Goal: Task Accomplishment & Management: Complete application form

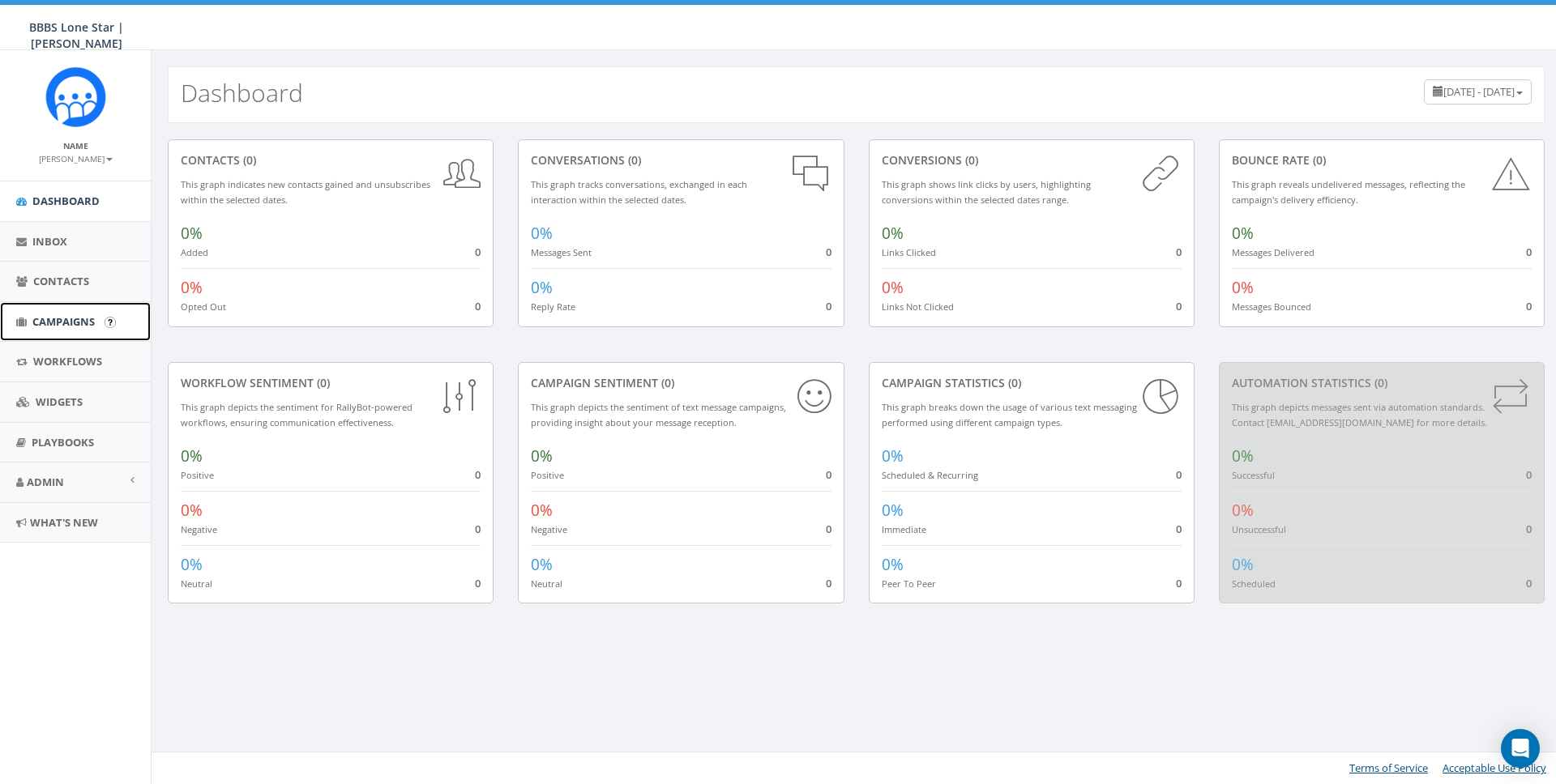
click at [48, 326] on span "Campaigns" at bounding box center [63, 321] width 62 height 15
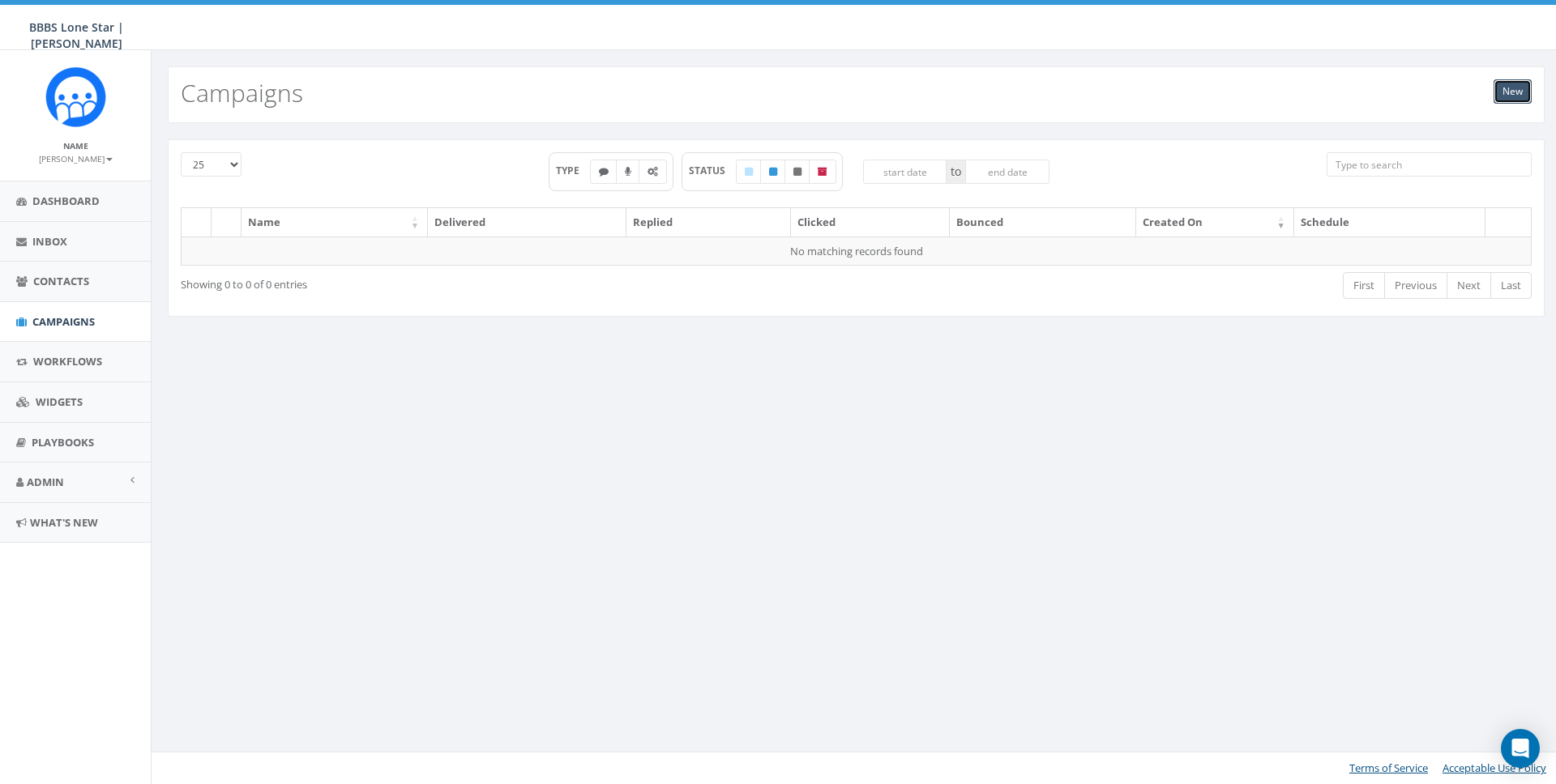
click at [1521, 87] on link "New" at bounding box center [1513, 92] width 38 height 25
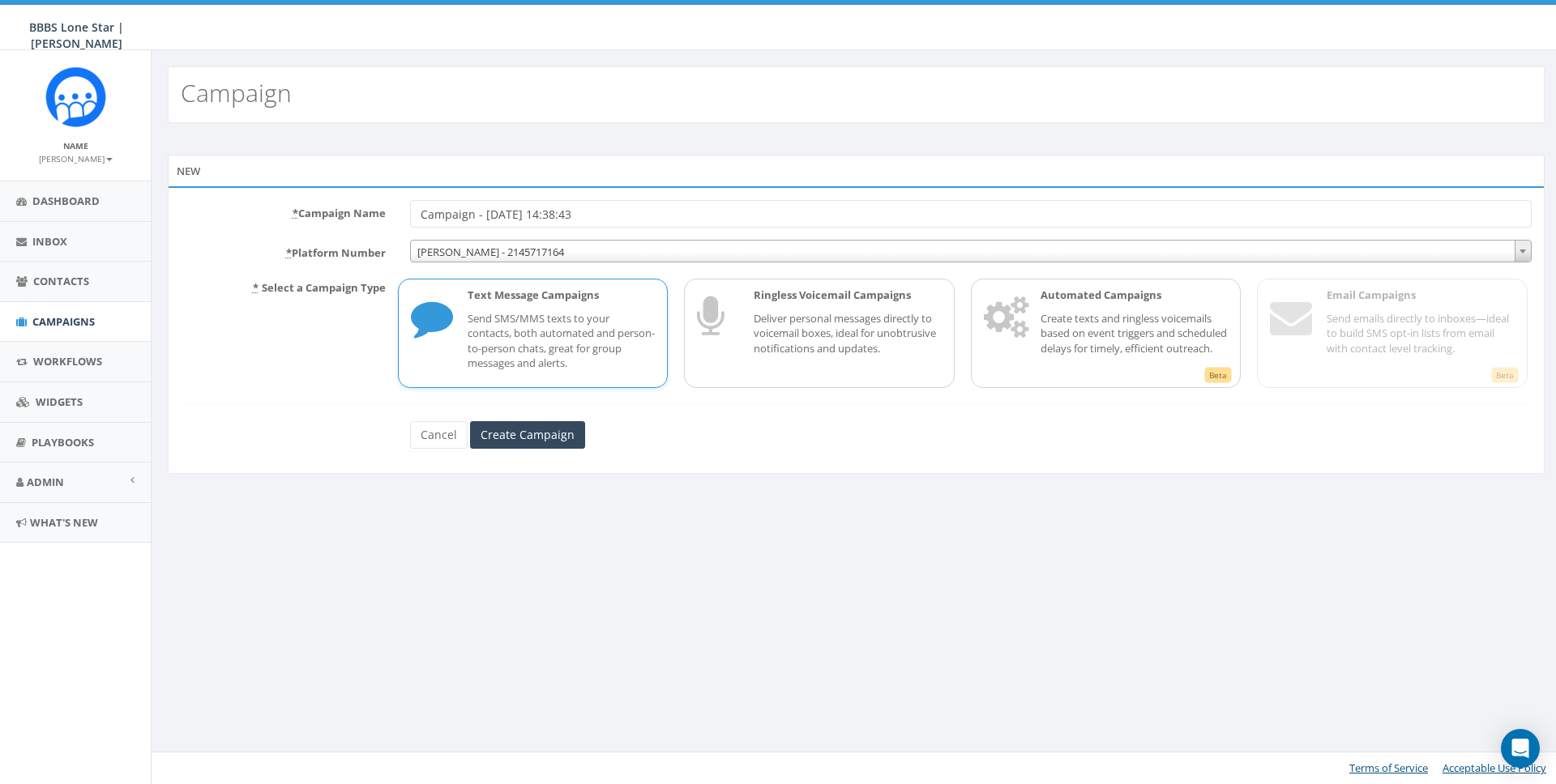
click at [572, 312] on p "Send SMS/MMS texts to your contacts, both automated and person-to-person chats,…" at bounding box center [561, 341] width 188 height 60
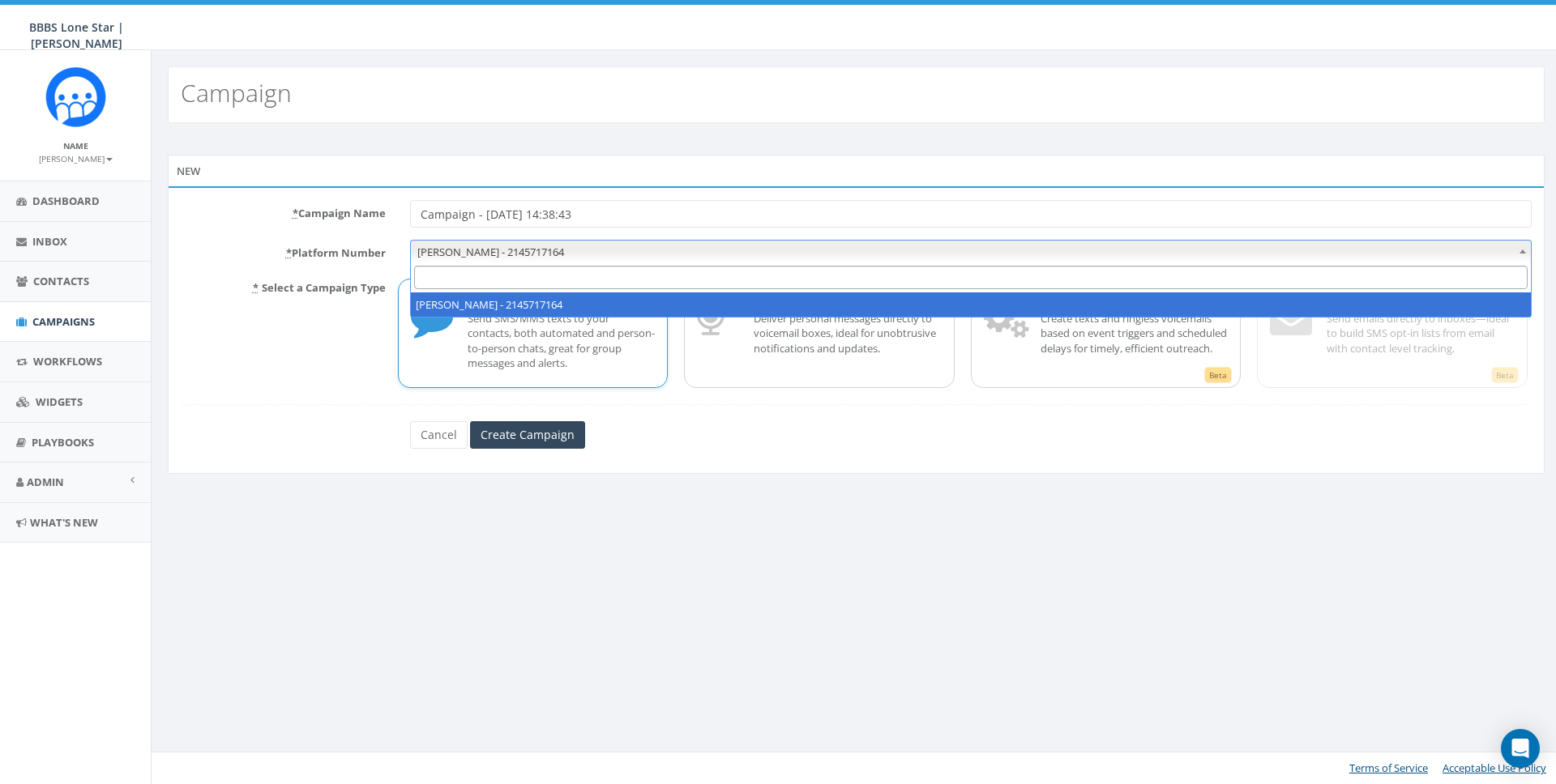
click at [417, 249] on span "Nicole - 2145717164" at bounding box center [971, 251] width 1119 height 23
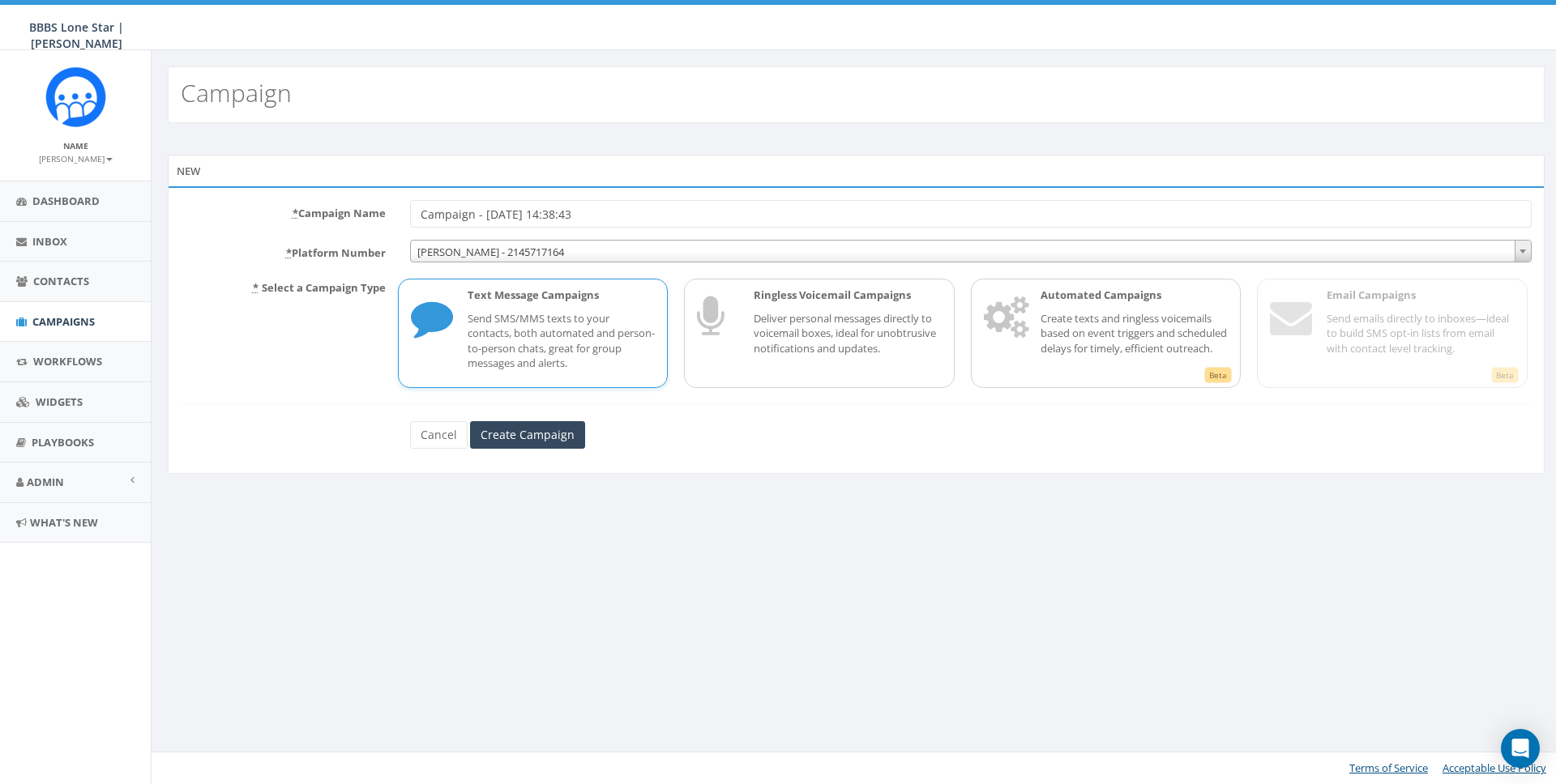
click at [420, 212] on input "Campaign - 08/28/2025, 14:38:43" at bounding box center [971, 214] width 1121 height 28
drag, startPoint x: 567, startPoint y: 217, endPoint x: 749, endPoint y: 217, distance: 182.0
click at [749, 217] on input "Test Campaign - 08/28/2025, 14:38:43" at bounding box center [971, 214] width 1121 height 28
type input "Test Campaign - [DATE]"
click at [522, 433] on input "Create Campaign" at bounding box center [527, 435] width 115 height 28
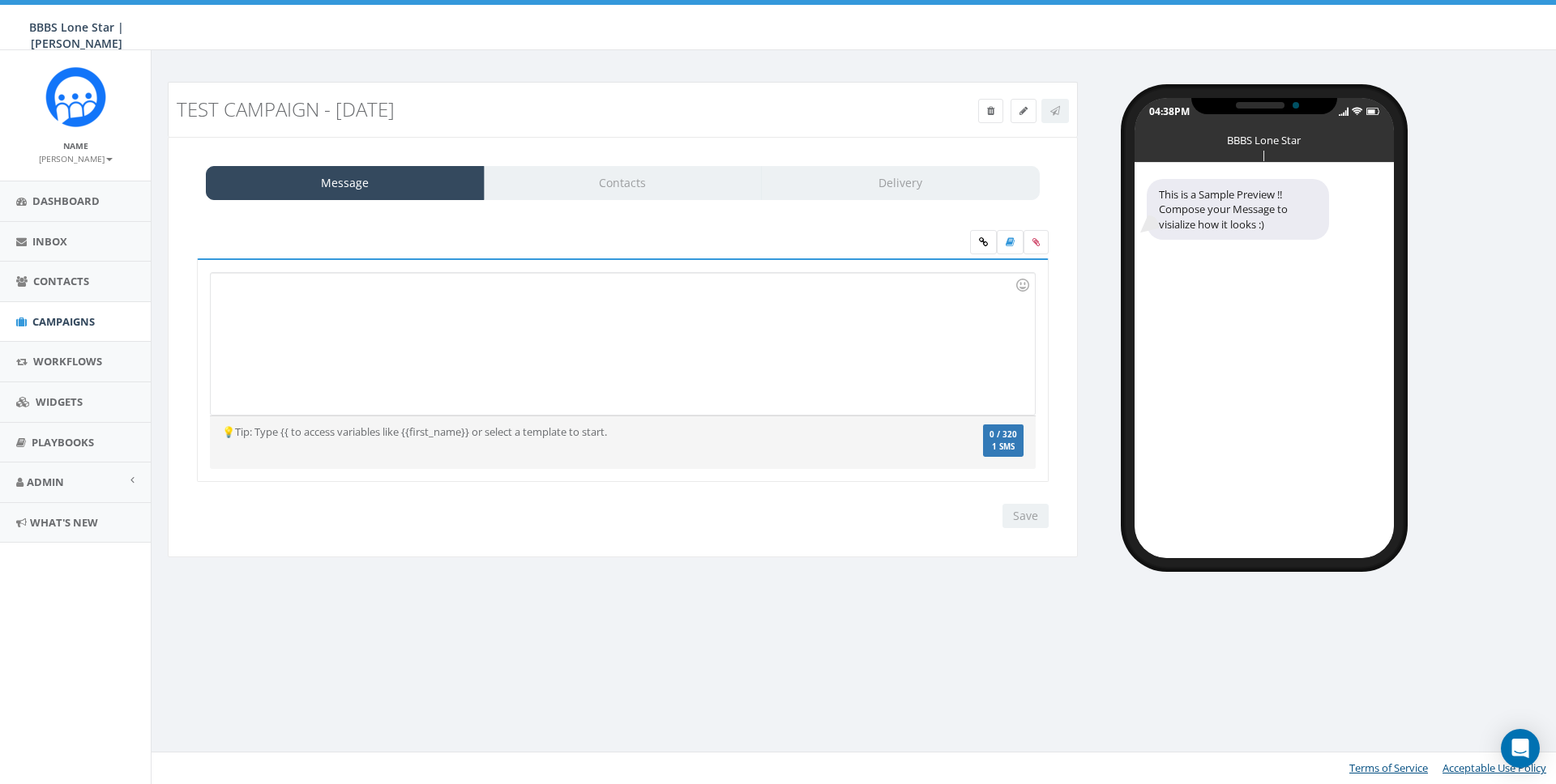
click at [514, 276] on div at bounding box center [622, 344] width 823 height 142
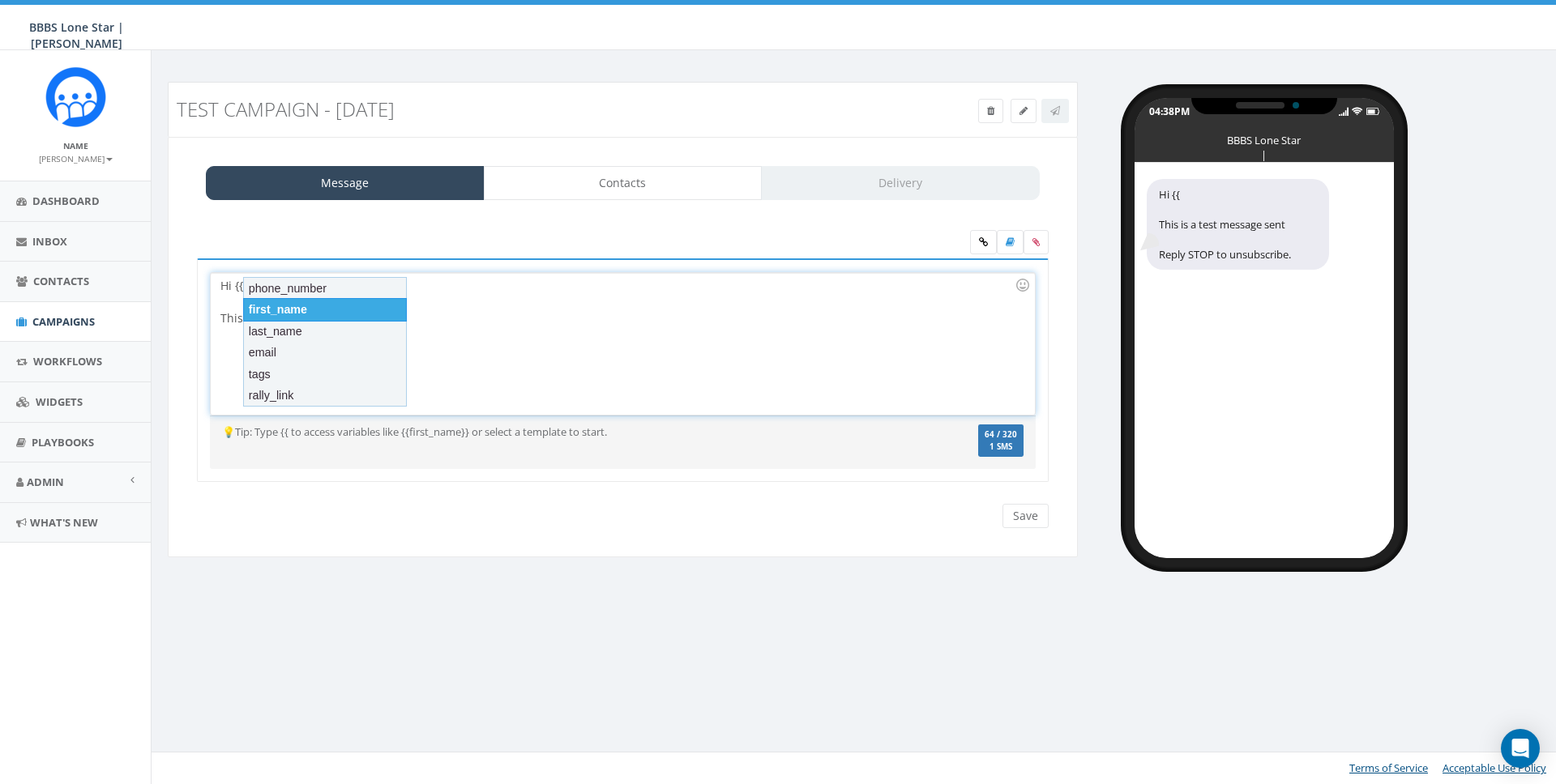
click at [279, 315] on div "first_name" at bounding box center [325, 309] width 164 height 23
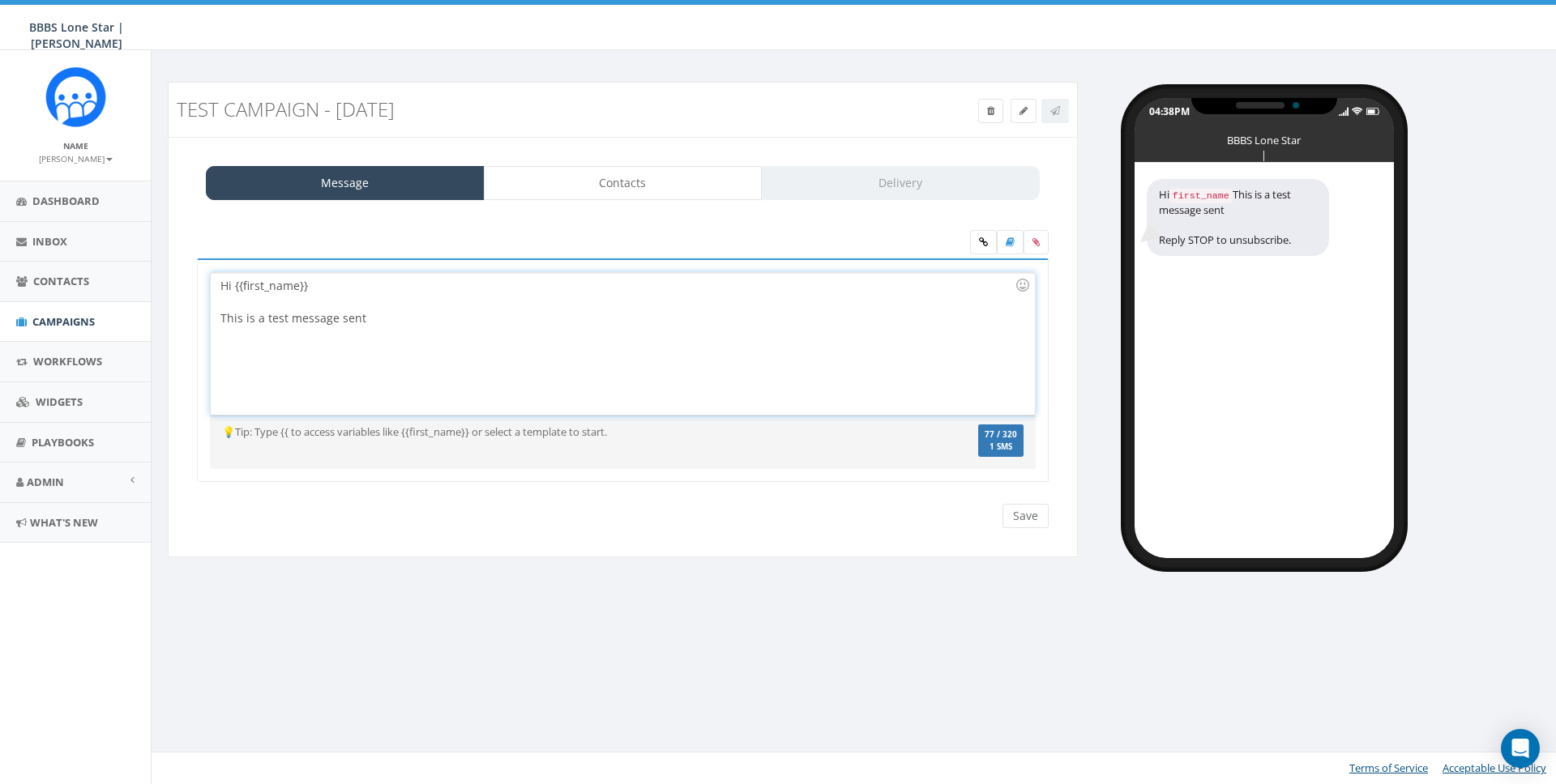
click at [452, 317] on div "This is a test message sent" at bounding box center [618, 318] width 794 height 16
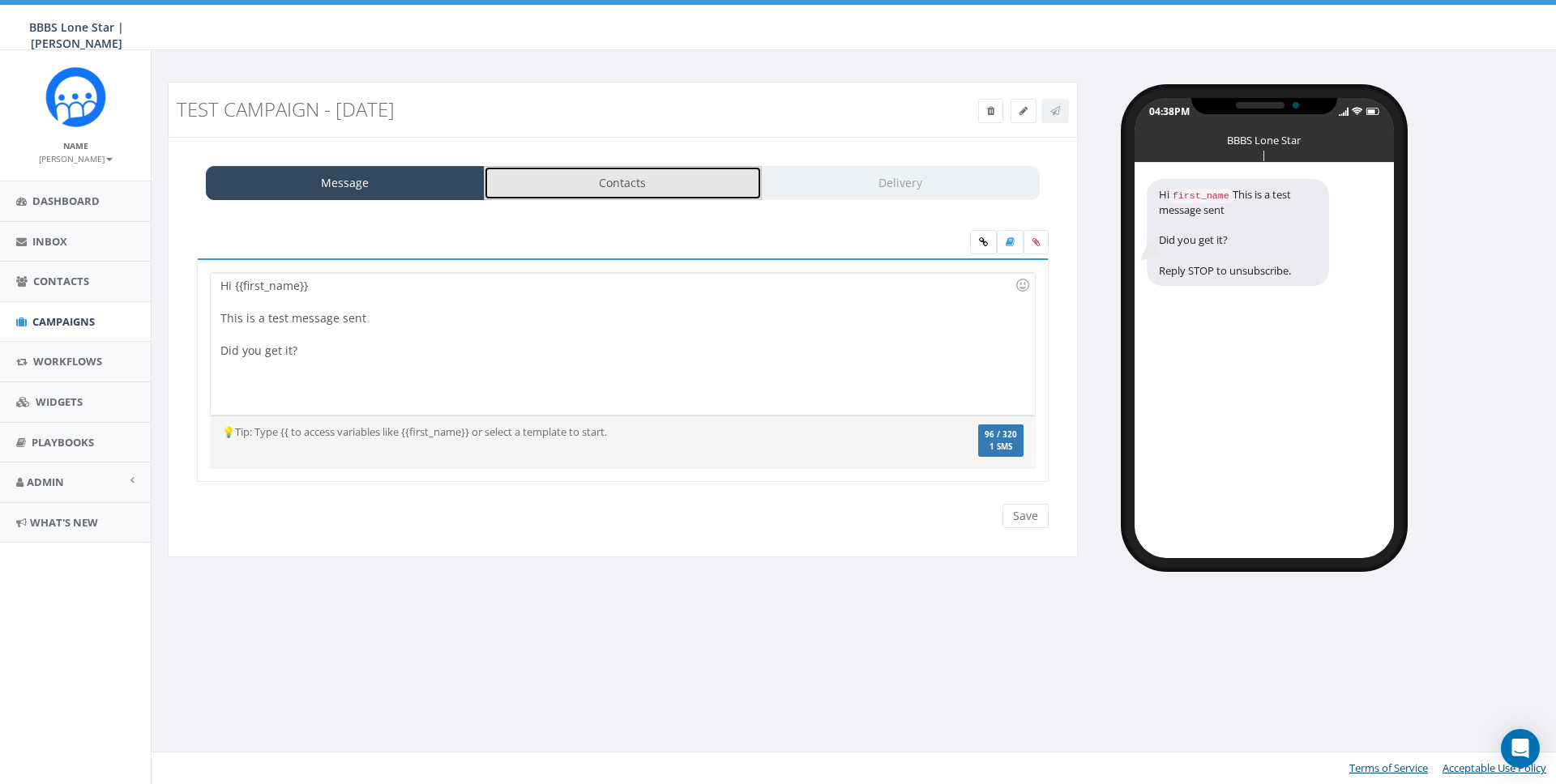
click at [660, 183] on link "Contacts" at bounding box center [623, 183] width 279 height 34
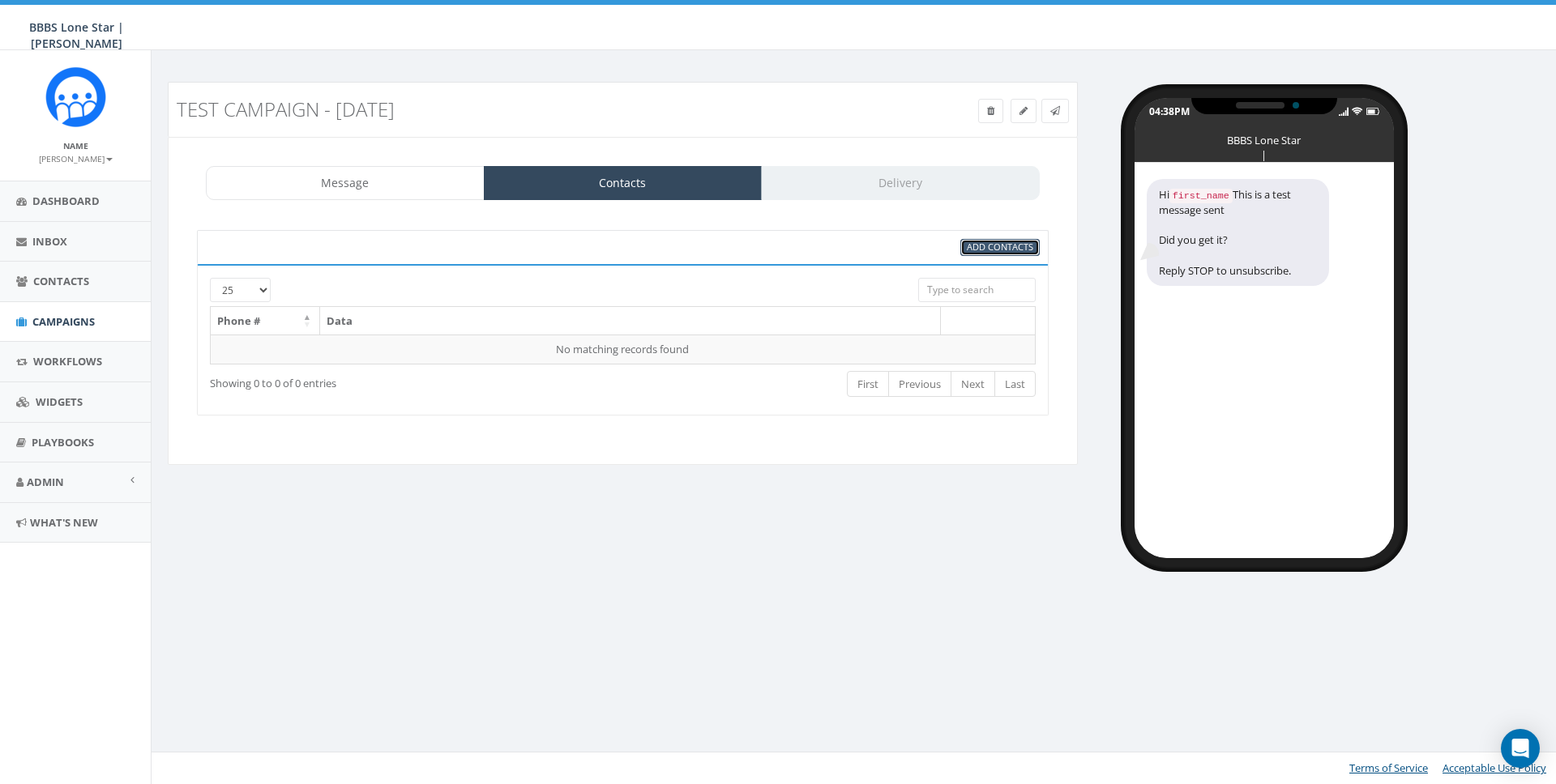
click at [1024, 243] on span "Add Contacts" at bounding box center [999, 246] width 66 height 12
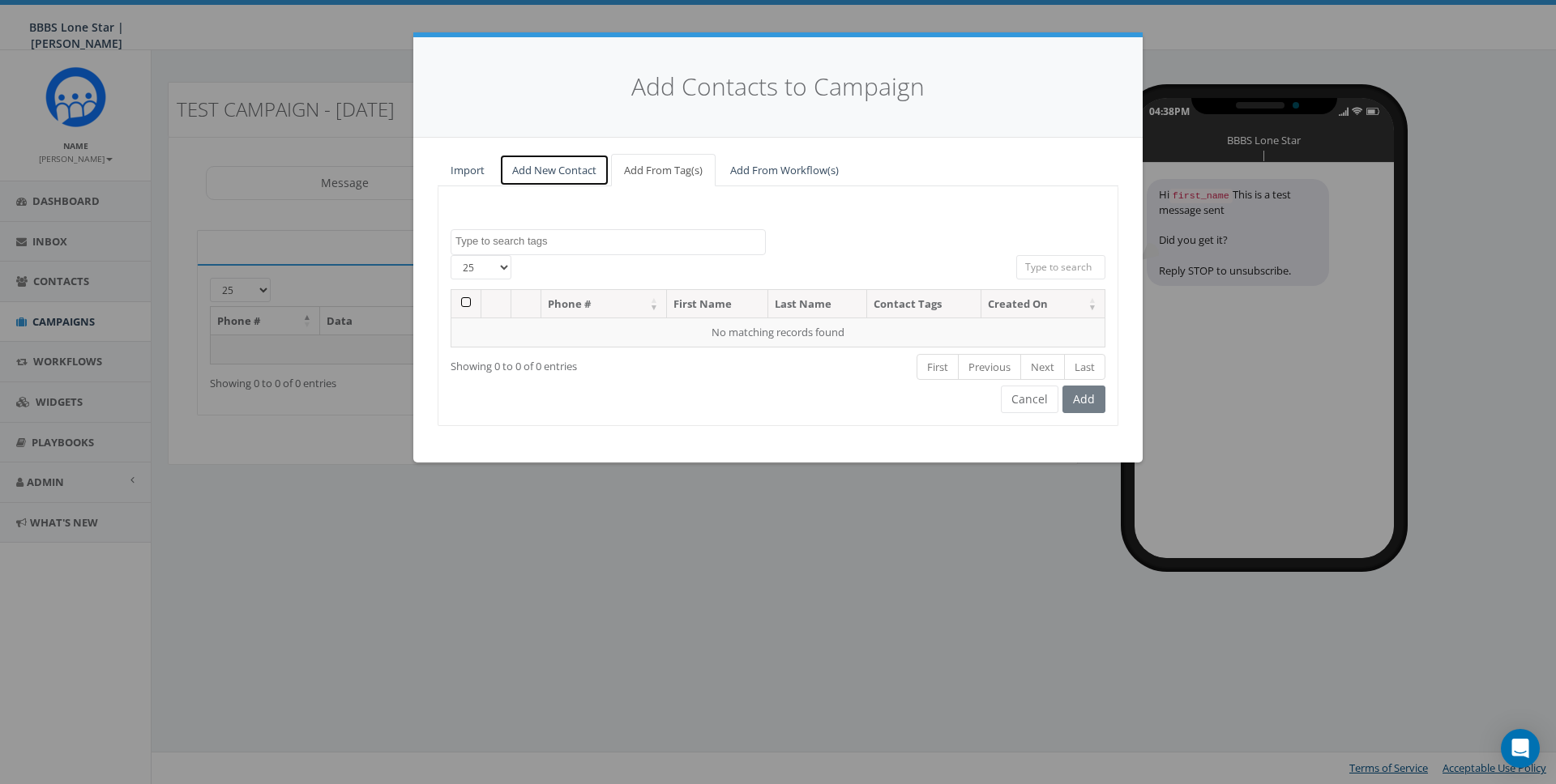
click at [557, 175] on link "Add New Contact" at bounding box center [555, 170] width 110 height 33
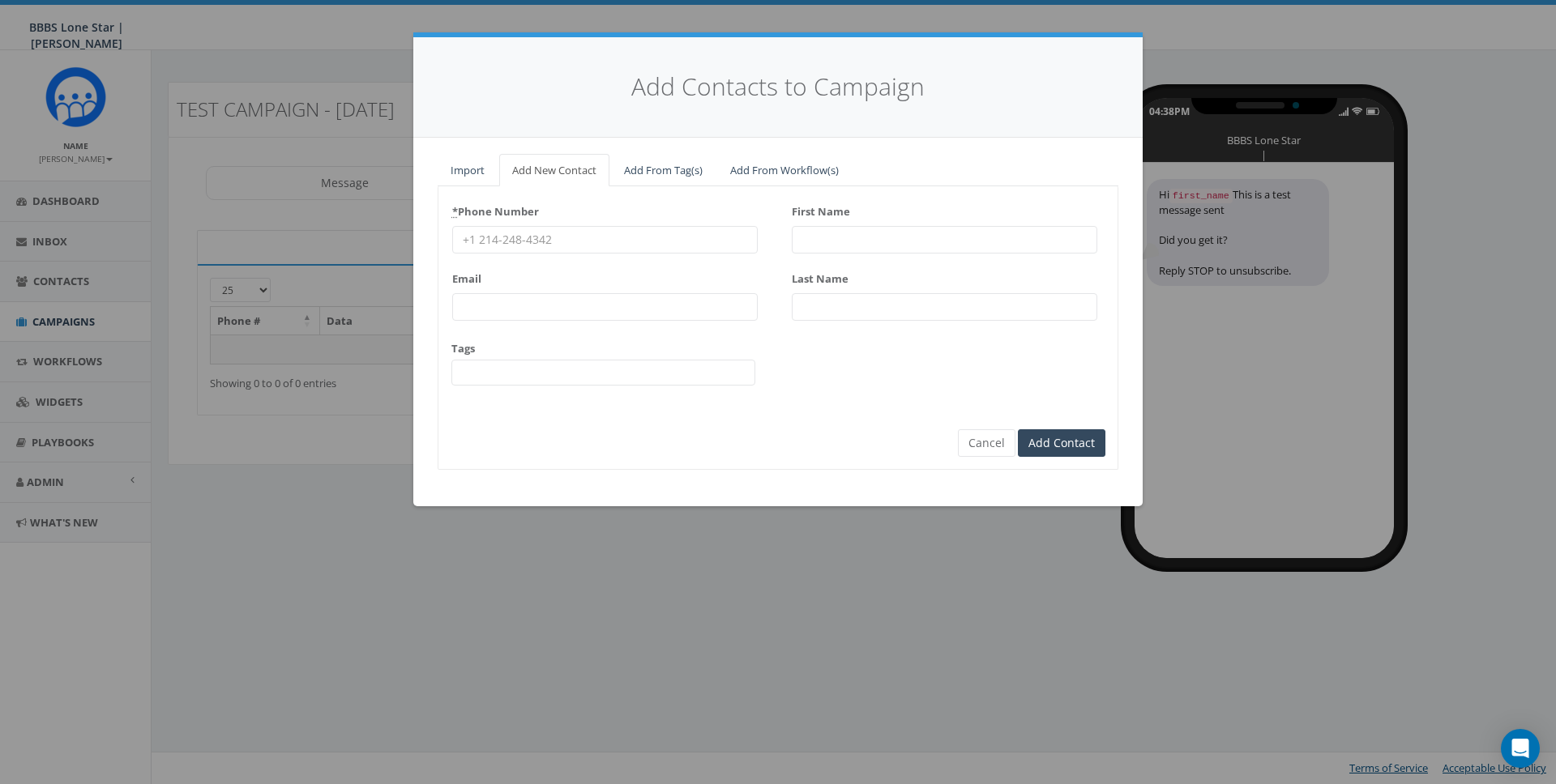
click at [545, 243] on input "* Phone Number" at bounding box center [605, 239] width 305 height 28
type input "8587365358"
type input "james@rallycorp.com"
click at [844, 250] on input "First Name" at bounding box center [944, 239] width 305 height 28
type input "James"
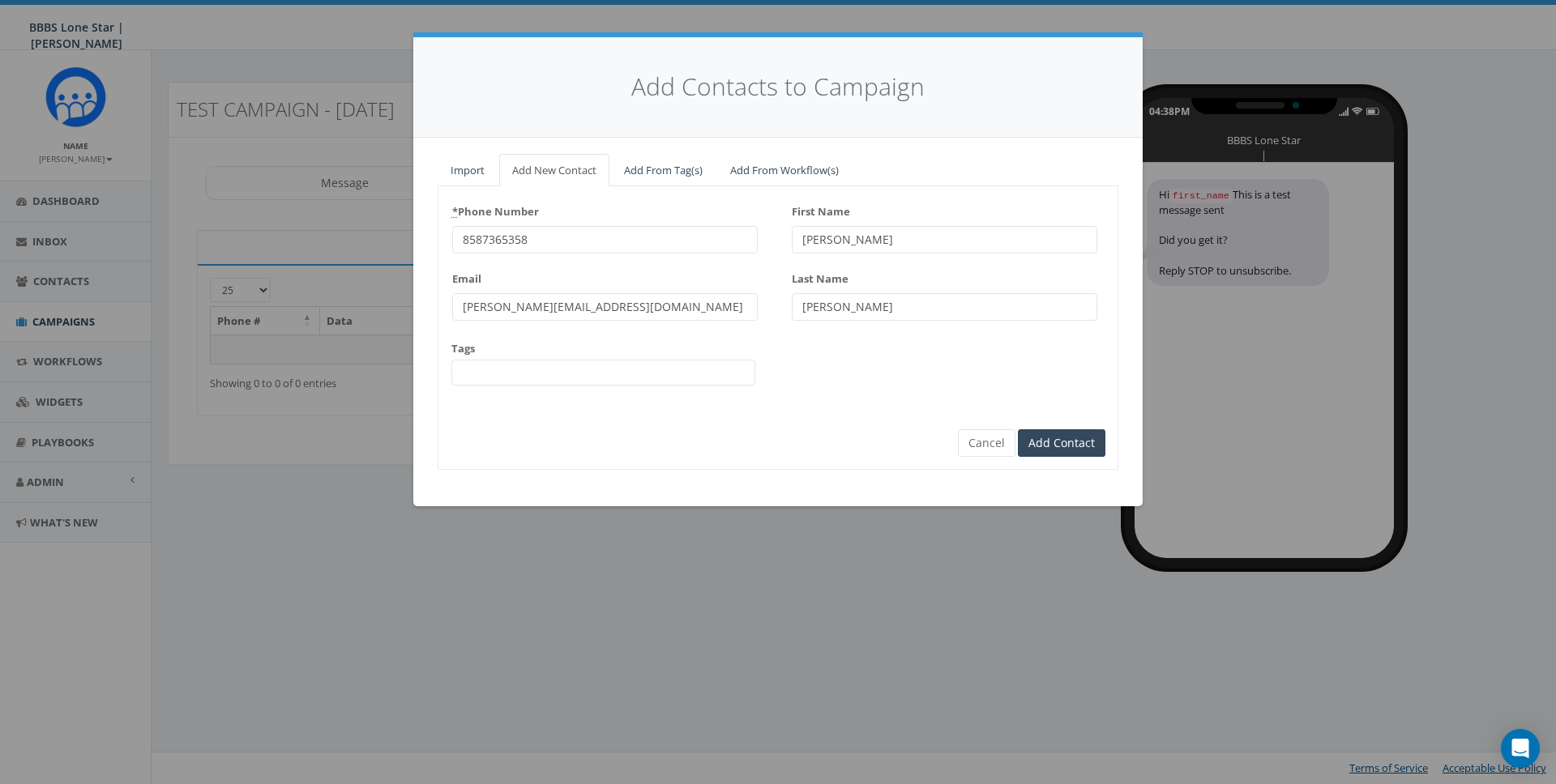
type input "Martin"
click at [1074, 446] on input "Add Contact" at bounding box center [1061, 443] width 88 height 28
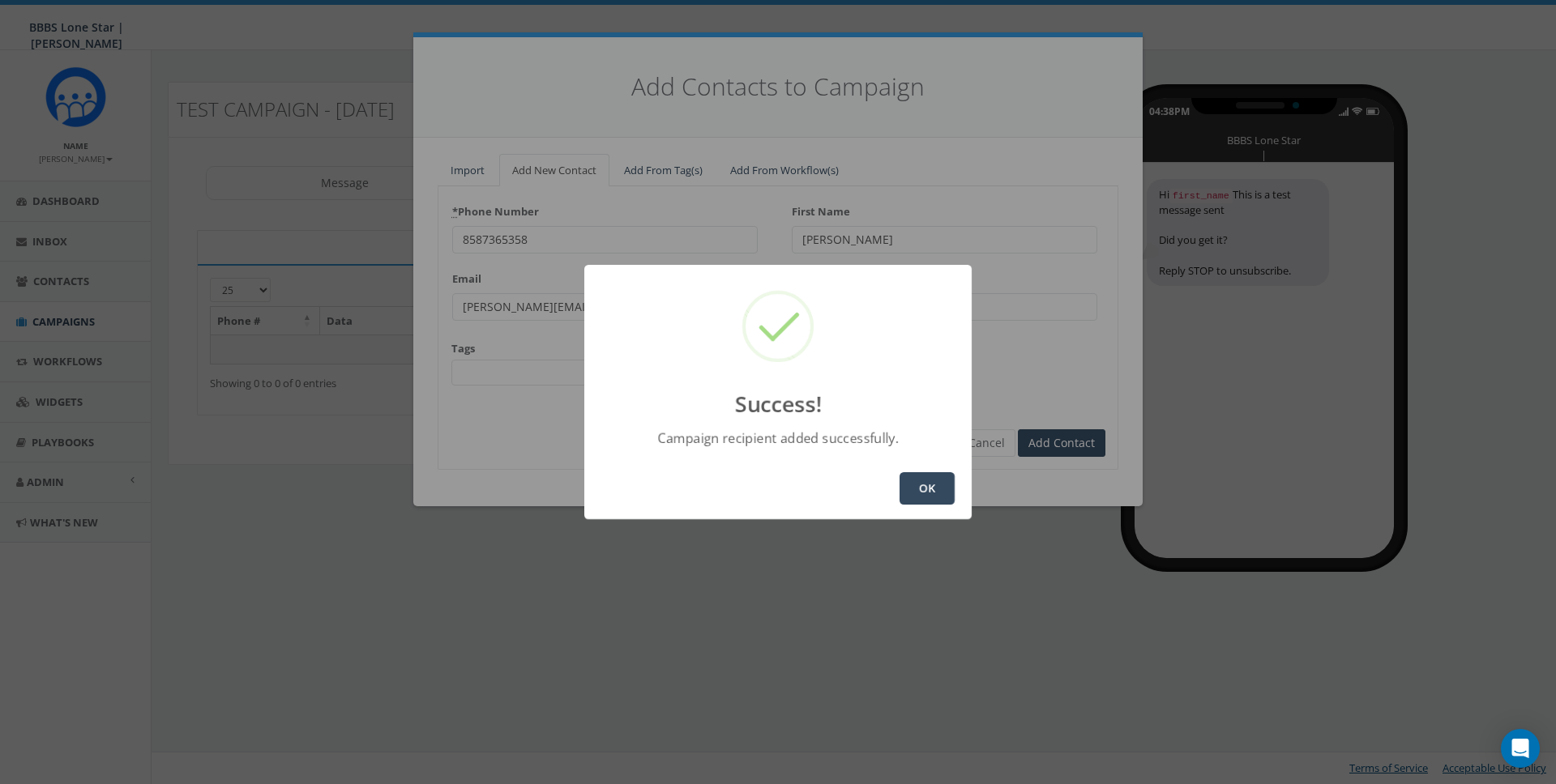
click at [930, 474] on button "OK" at bounding box center [927, 488] width 55 height 33
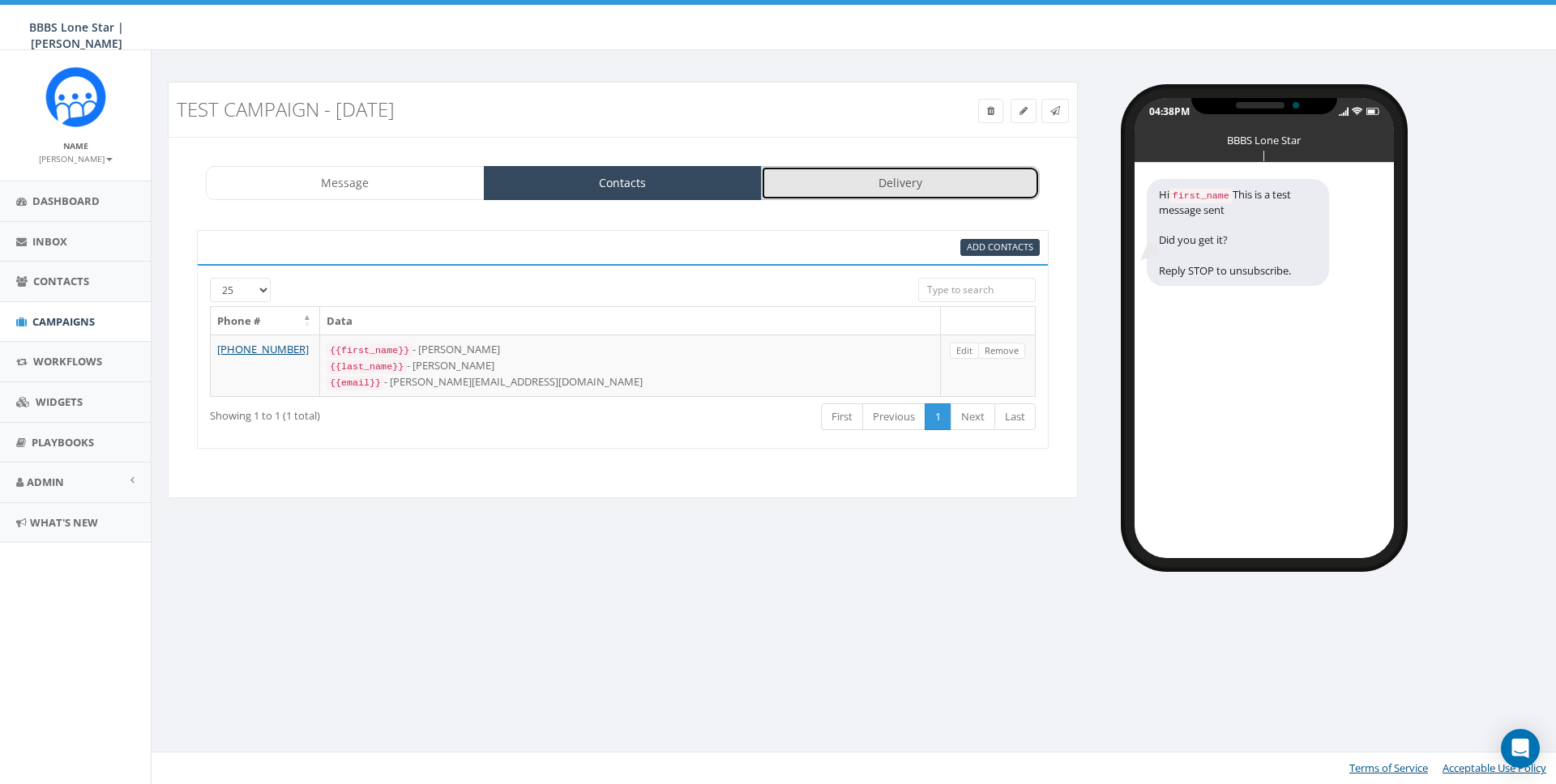
click at [861, 181] on link "Delivery" at bounding box center [900, 183] width 279 height 34
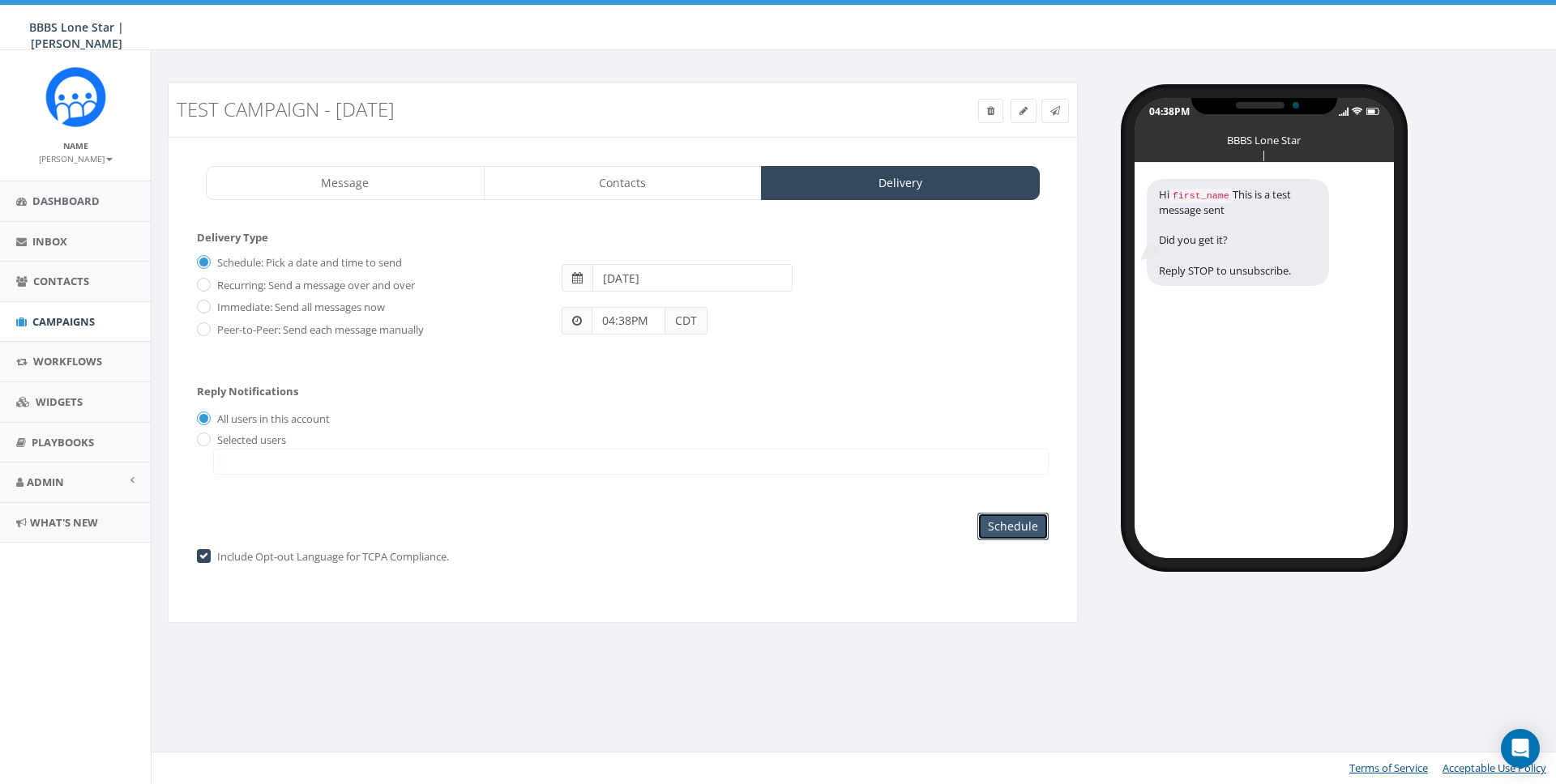
click at [1013, 534] on input "Schedule" at bounding box center [1013, 527] width 71 height 28
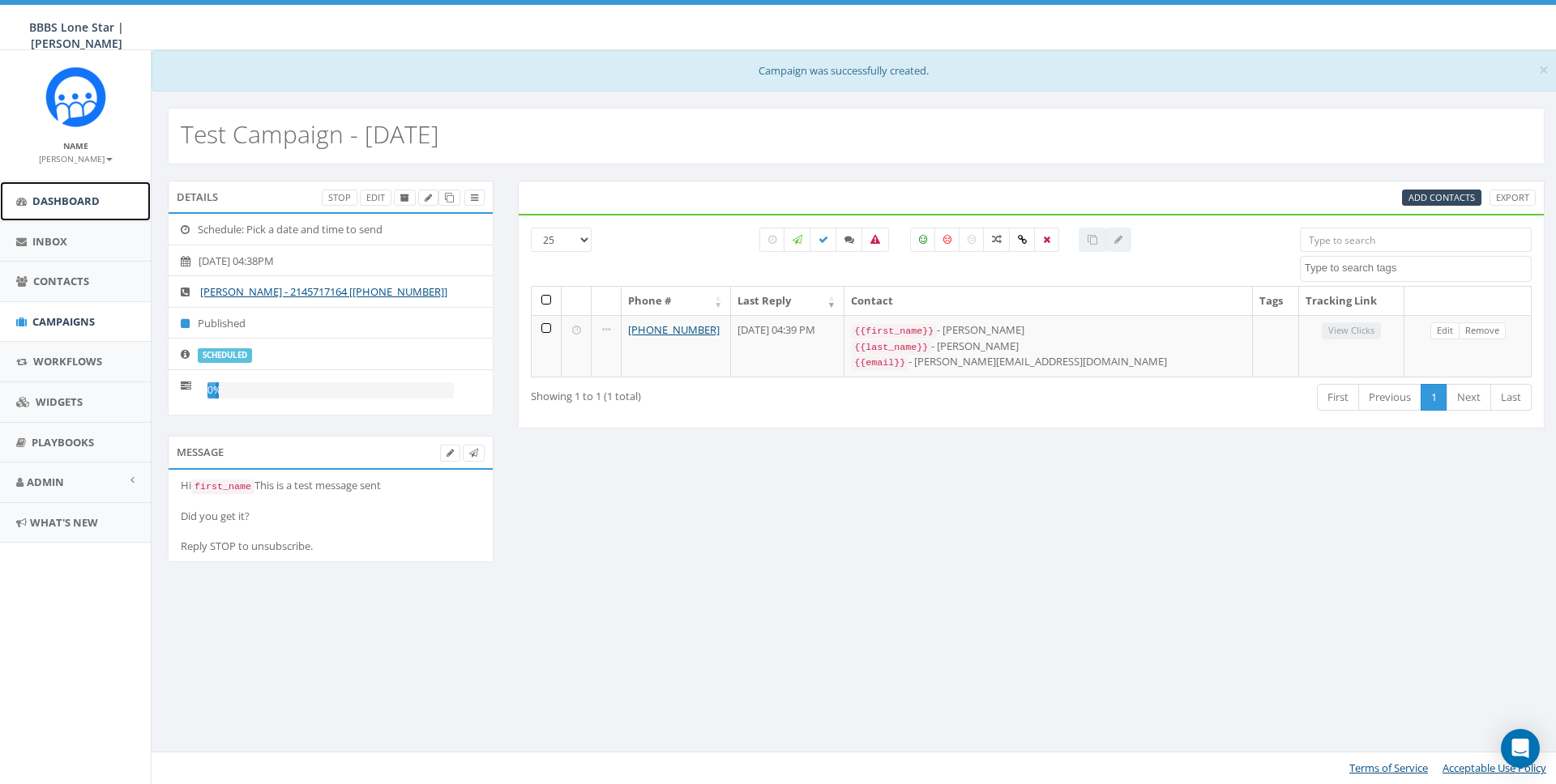
click at [52, 197] on span "Dashboard" at bounding box center [66, 201] width 67 height 15
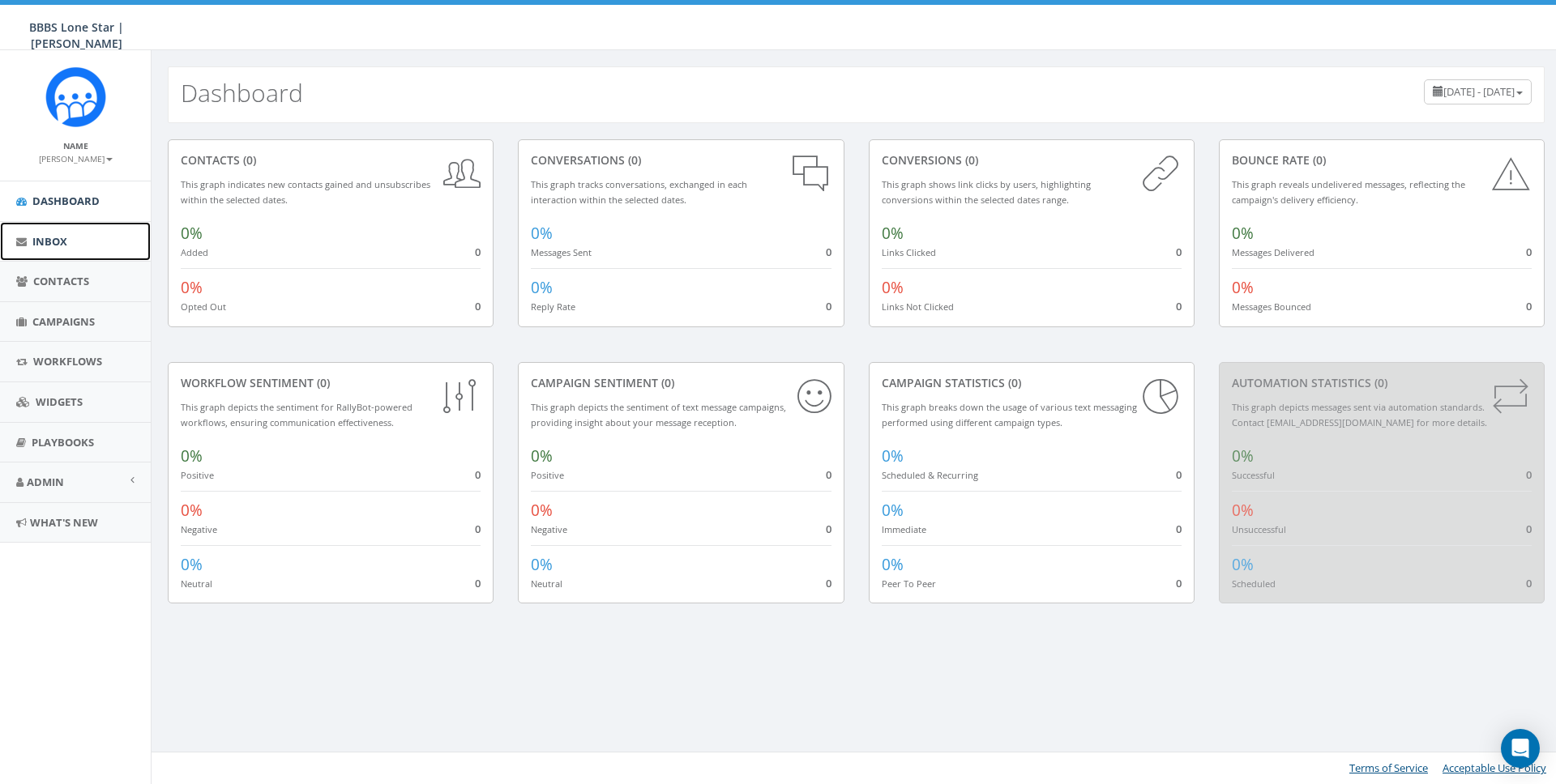
click at [55, 228] on link "Inbox" at bounding box center [75, 241] width 151 height 39
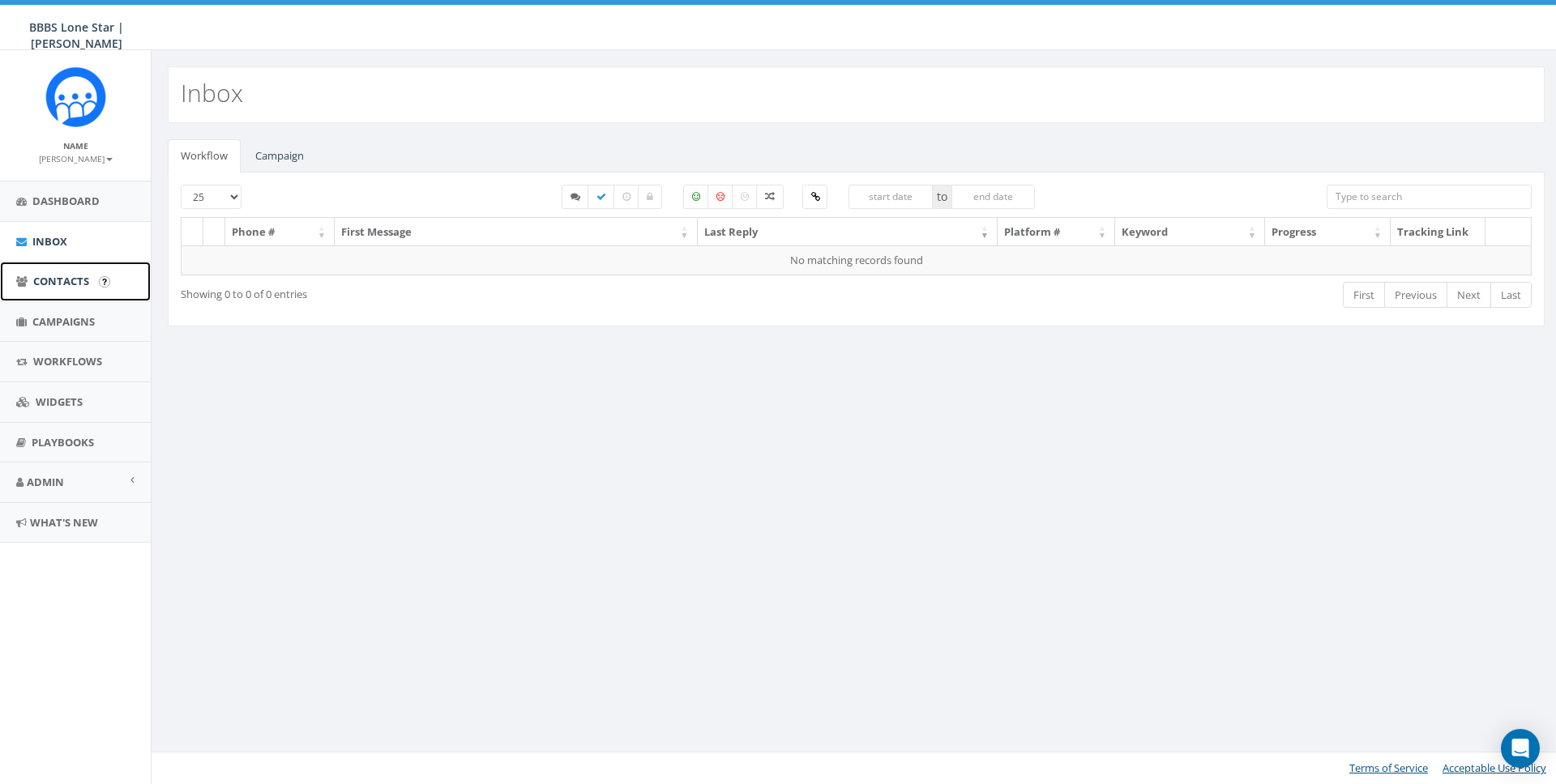
click at [44, 276] on span "Contacts" at bounding box center [61, 281] width 56 height 15
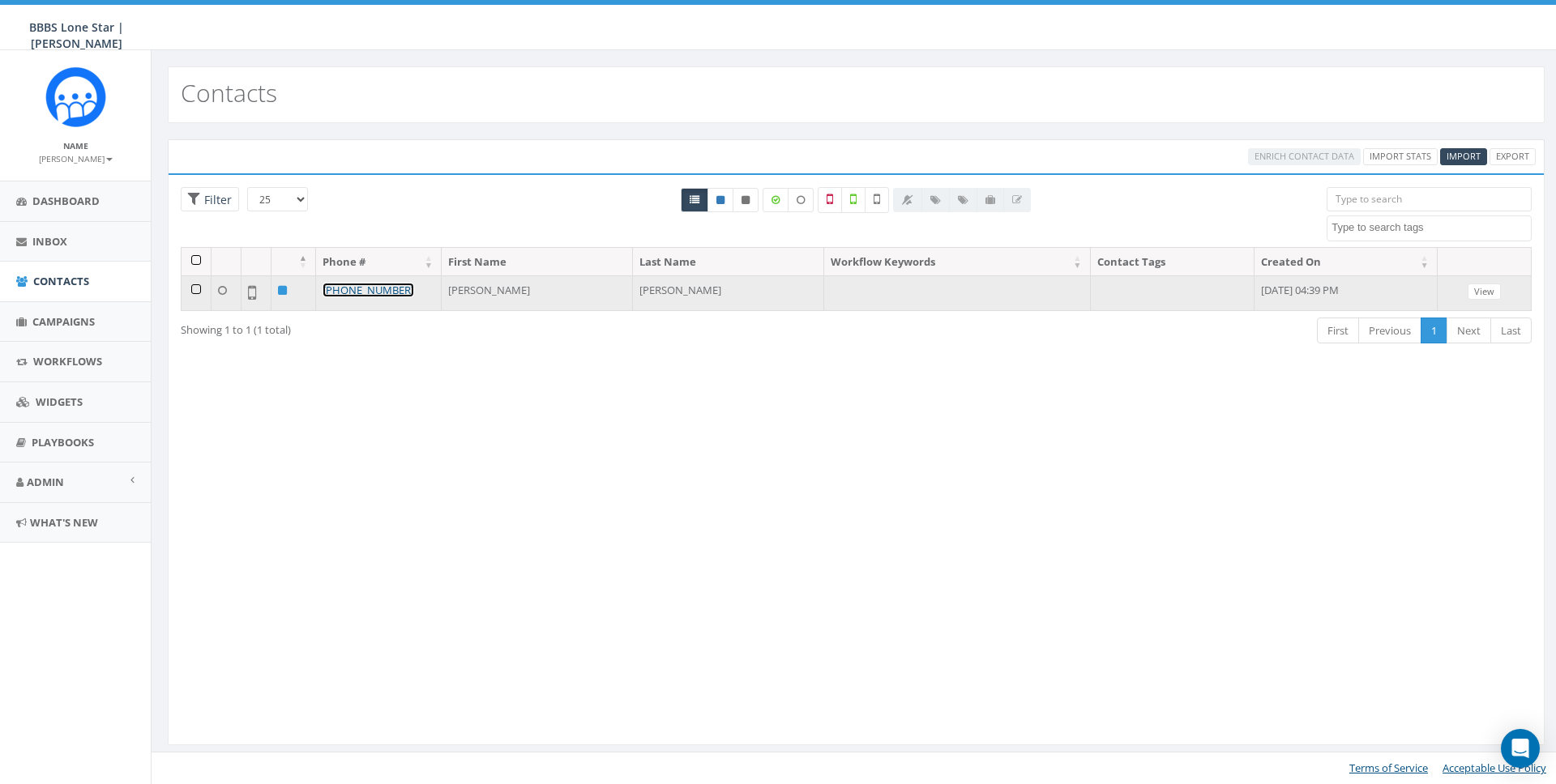
click at [354, 286] on link "[PHONE_NUMBER]" at bounding box center [368, 290] width 92 height 15
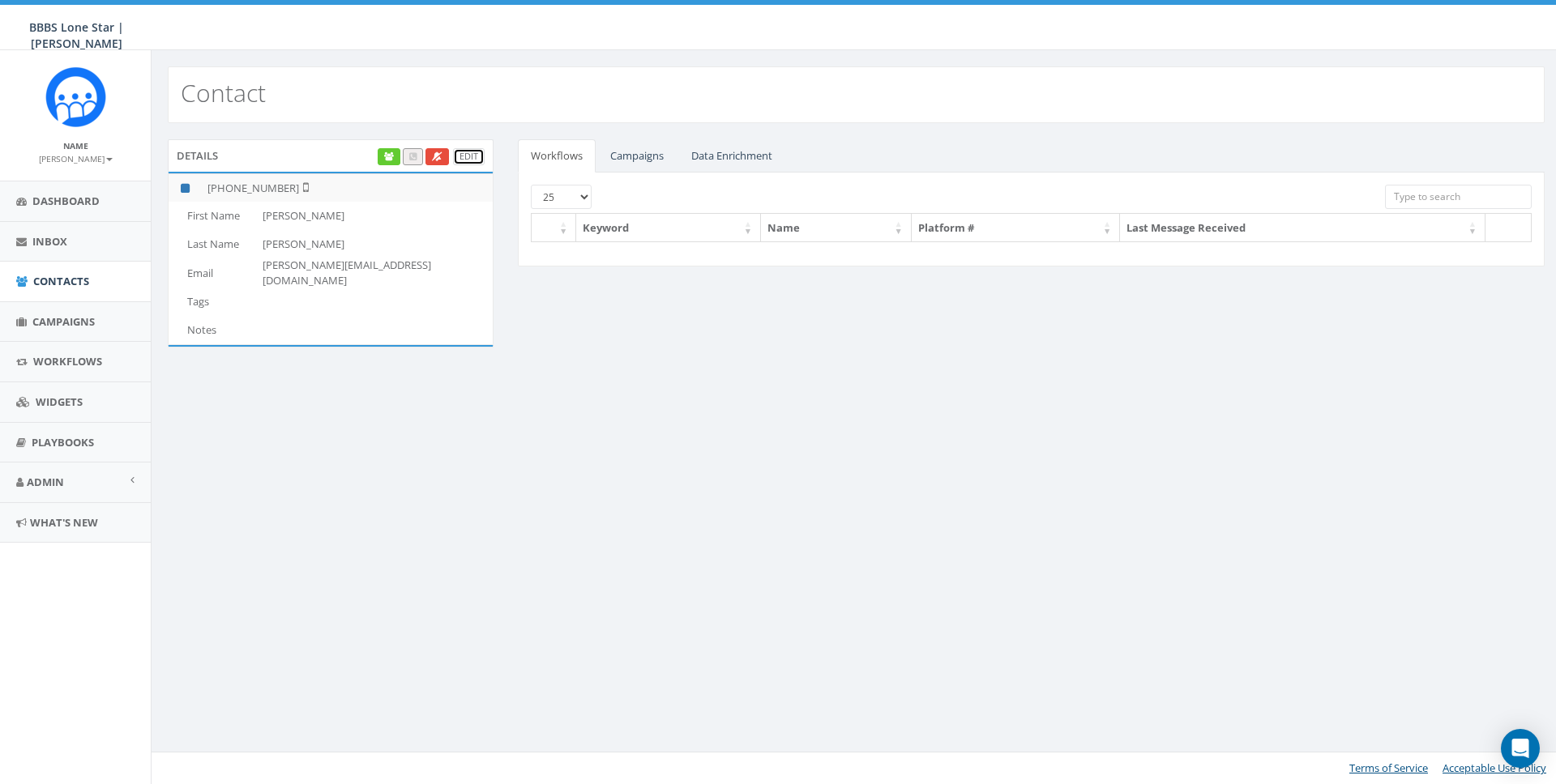
click at [471, 158] on link "Edit" at bounding box center [469, 156] width 32 height 17
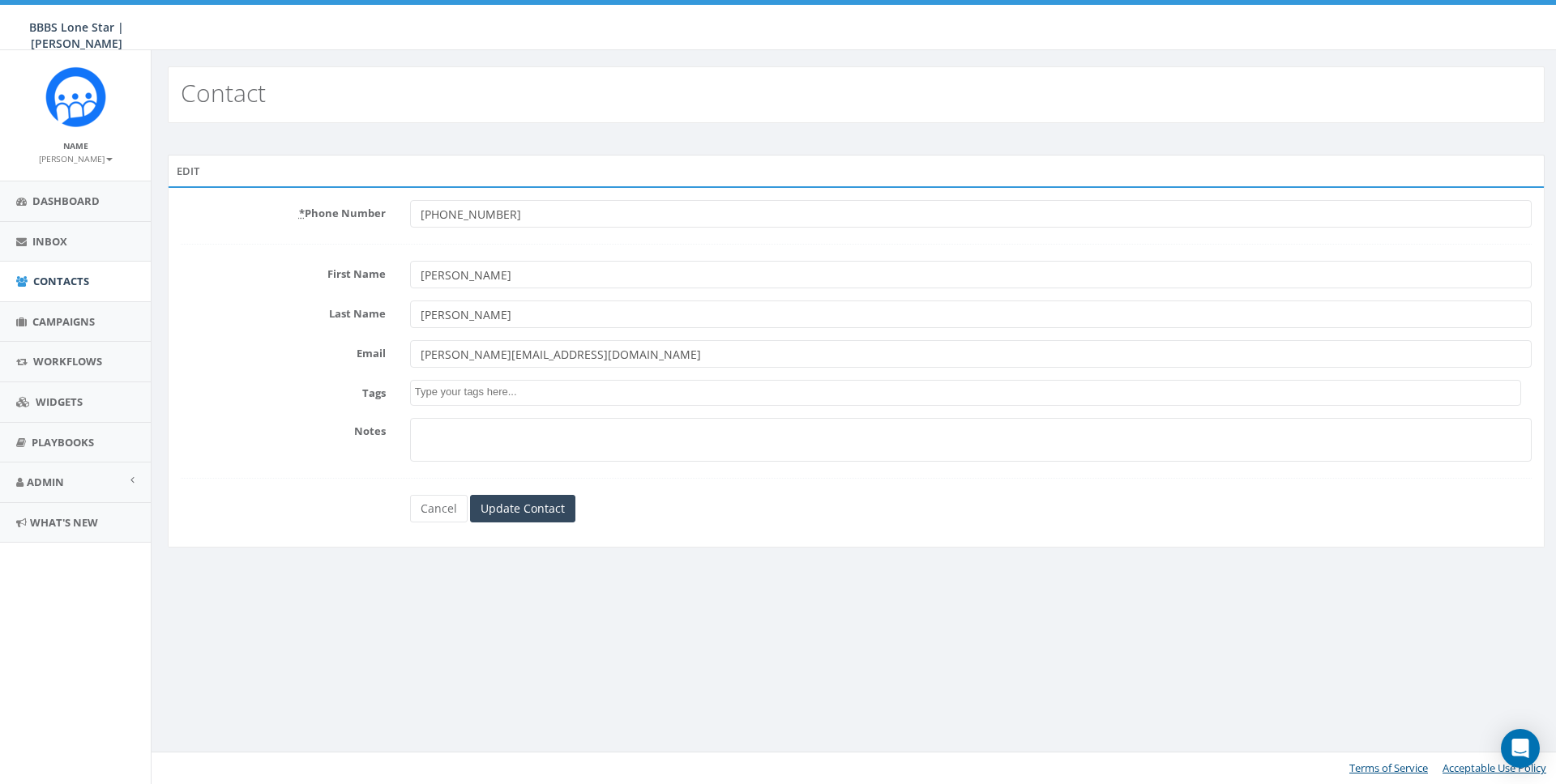
click at [438, 389] on textarea "Search" at bounding box center [968, 392] width 1106 height 15
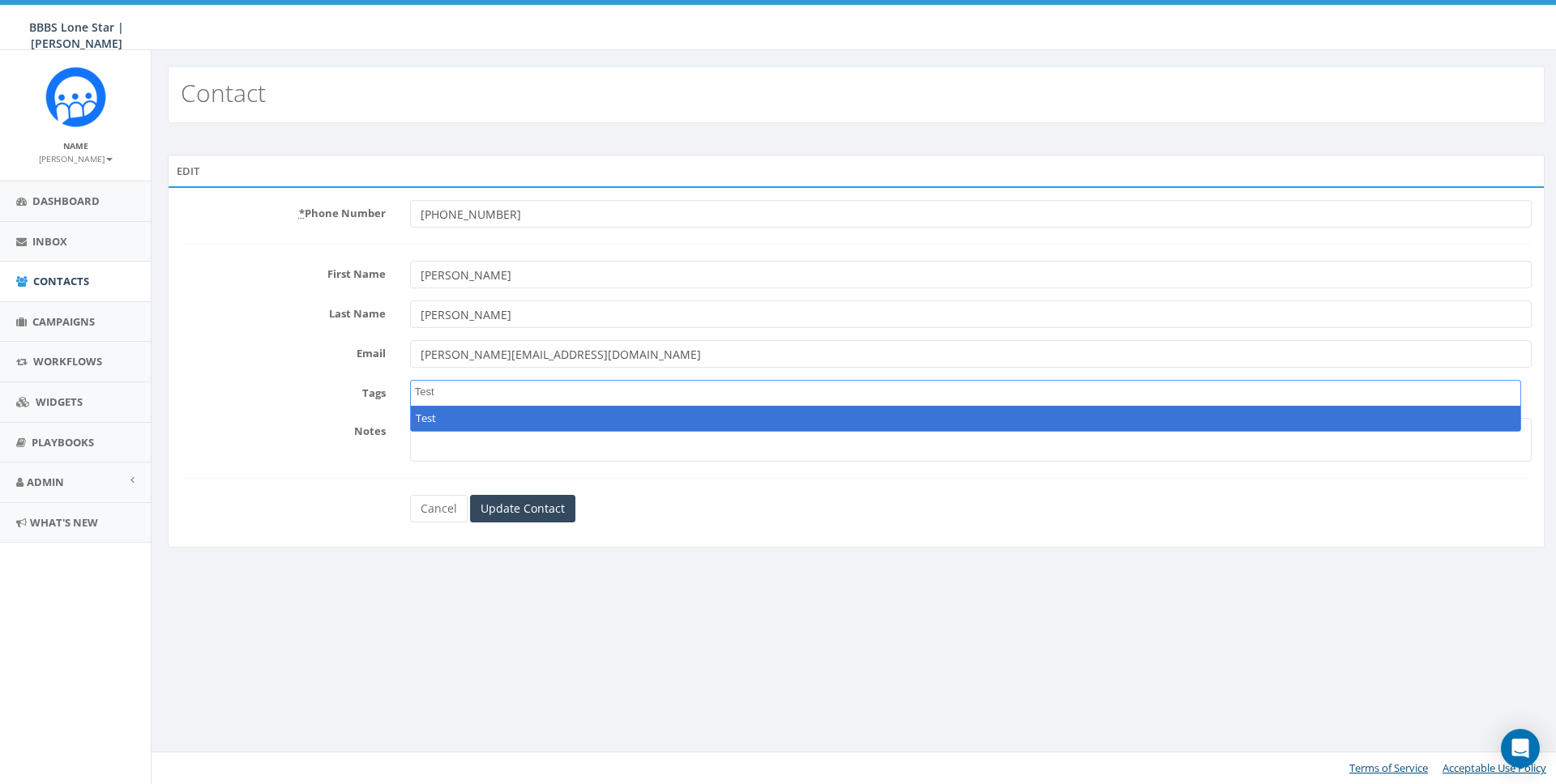
type textarea "Test"
select select "Test"
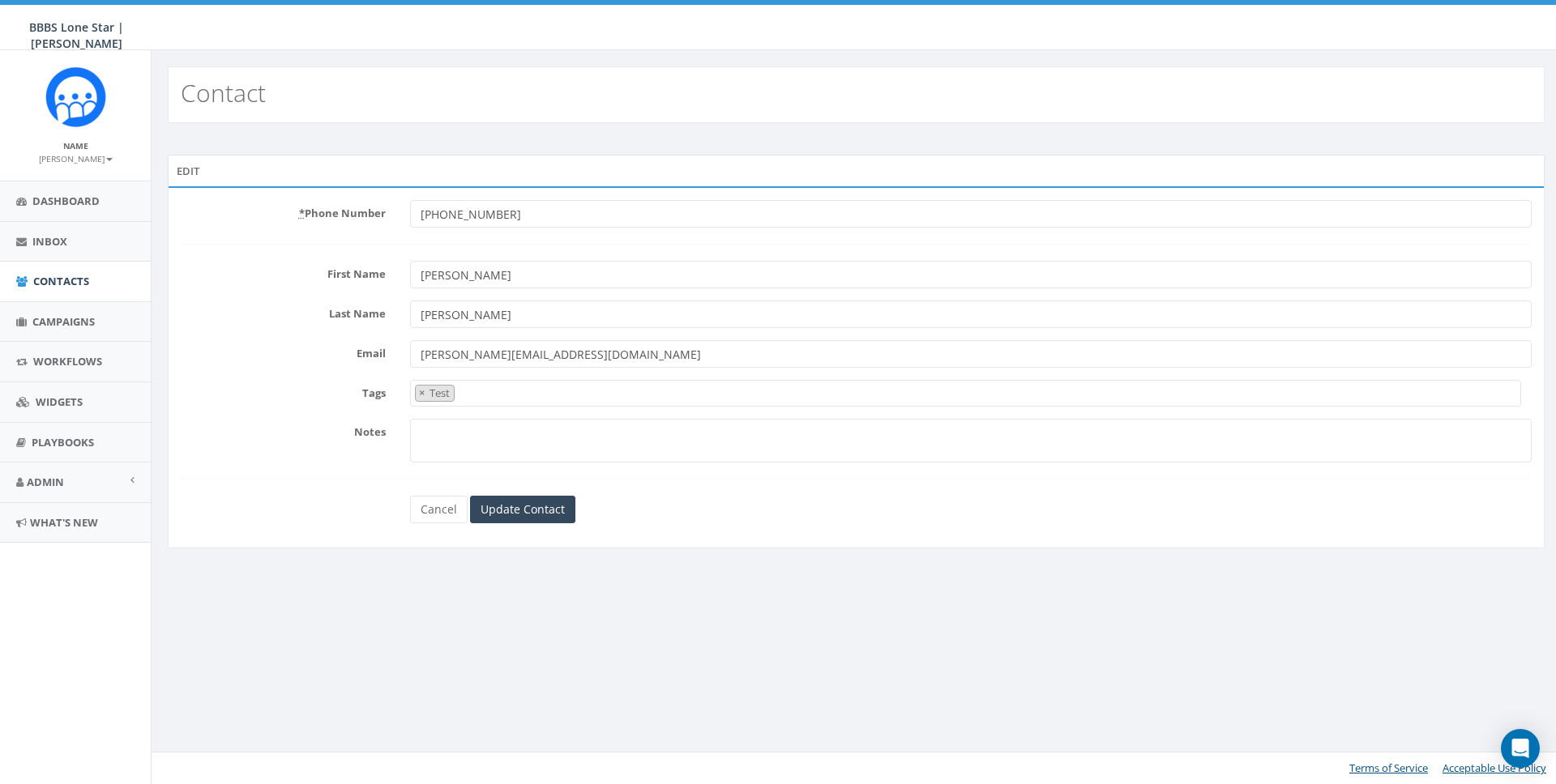
drag, startPoint x: 809, startPoint y: 554, endPoint x: 630, endPoint y: 530, distance: 180.6
click at [805, 554] on div "Edit * Phone Number [PHONE_NUMBER] First Name [PERSON_NAME] Name [PERSON_NAME] …" at bounding box center [856, 361] width 1401 height 414
click at [562, 516] on input "Update Contact" at bounding box center [522, 509] width 105 height 28
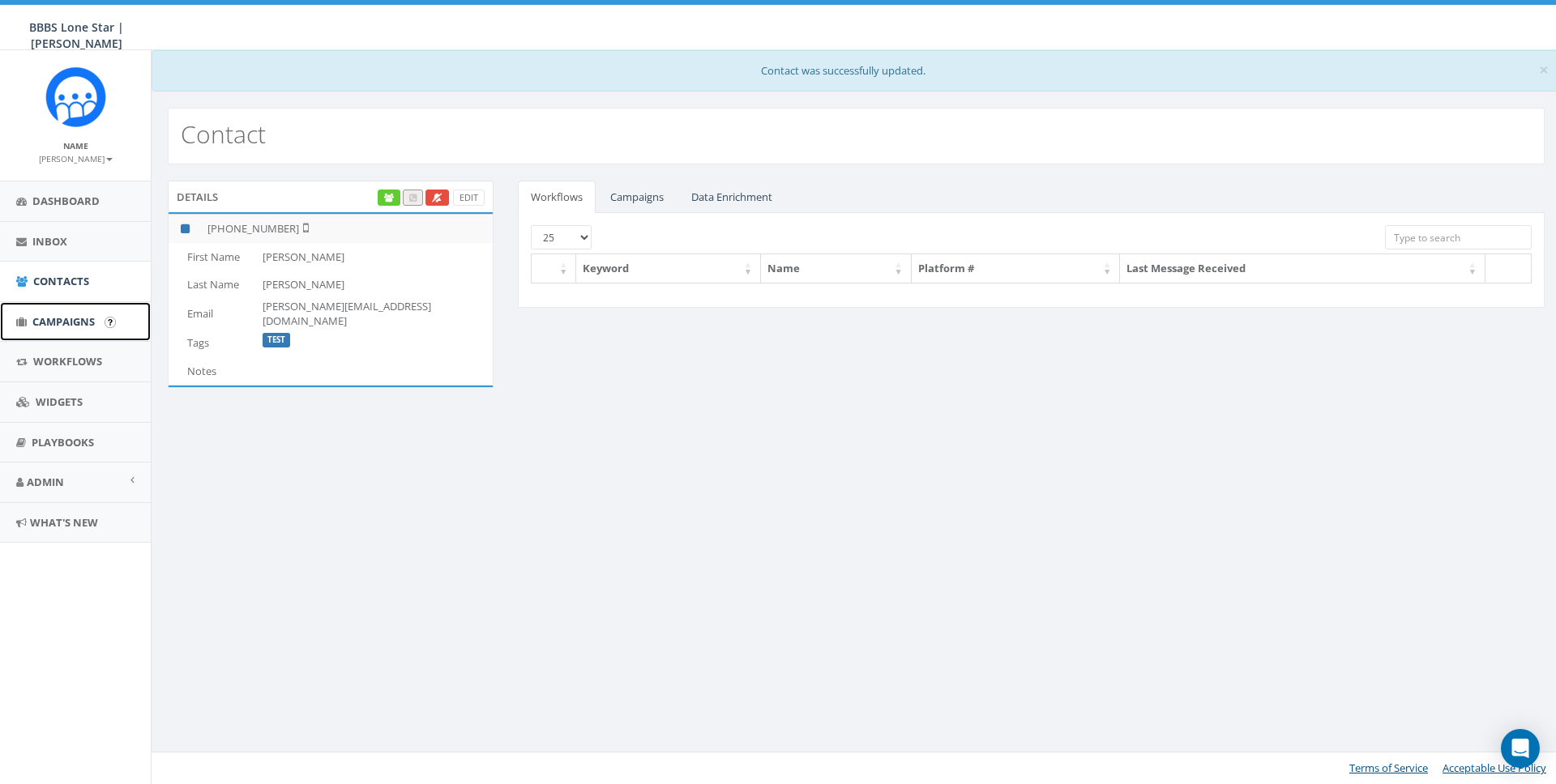
click at [65, 326] on span "Campaigns" at bounding box center [63, 321] width 62 height 15
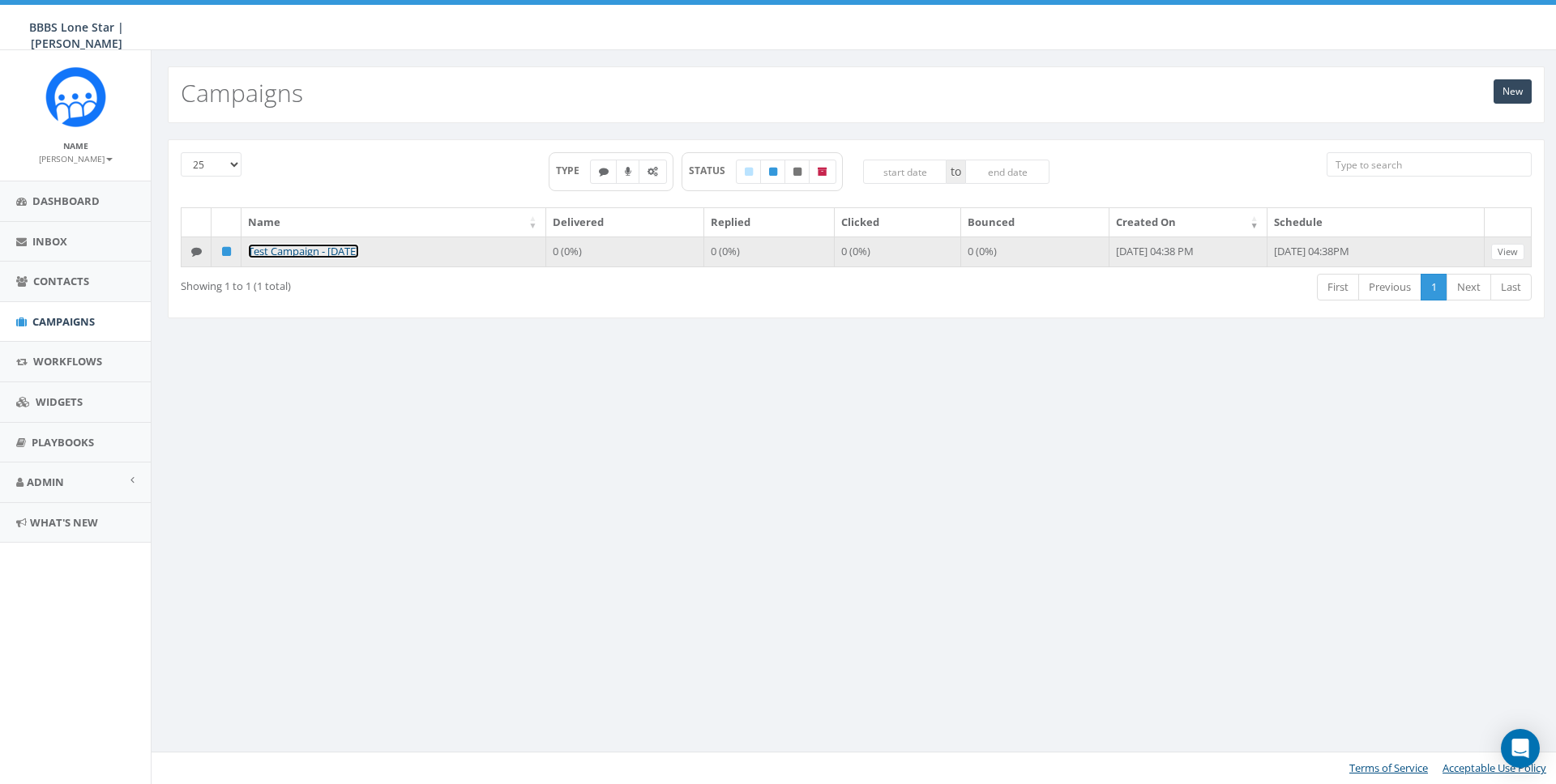
click at [285, 253] on link "Test Campaign - [DATE]" at bounding box center [304, 251] width 111 height 15
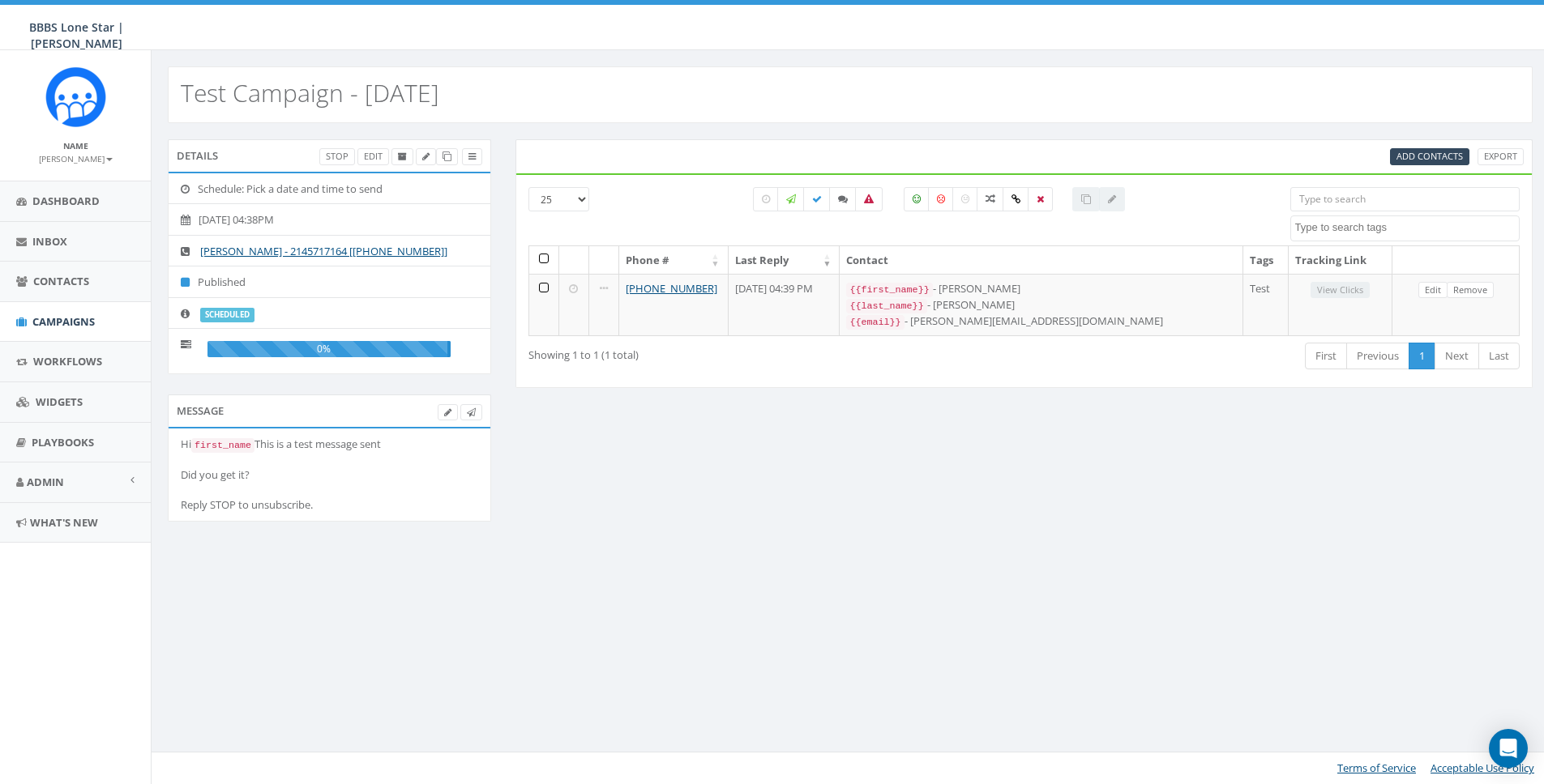
select select
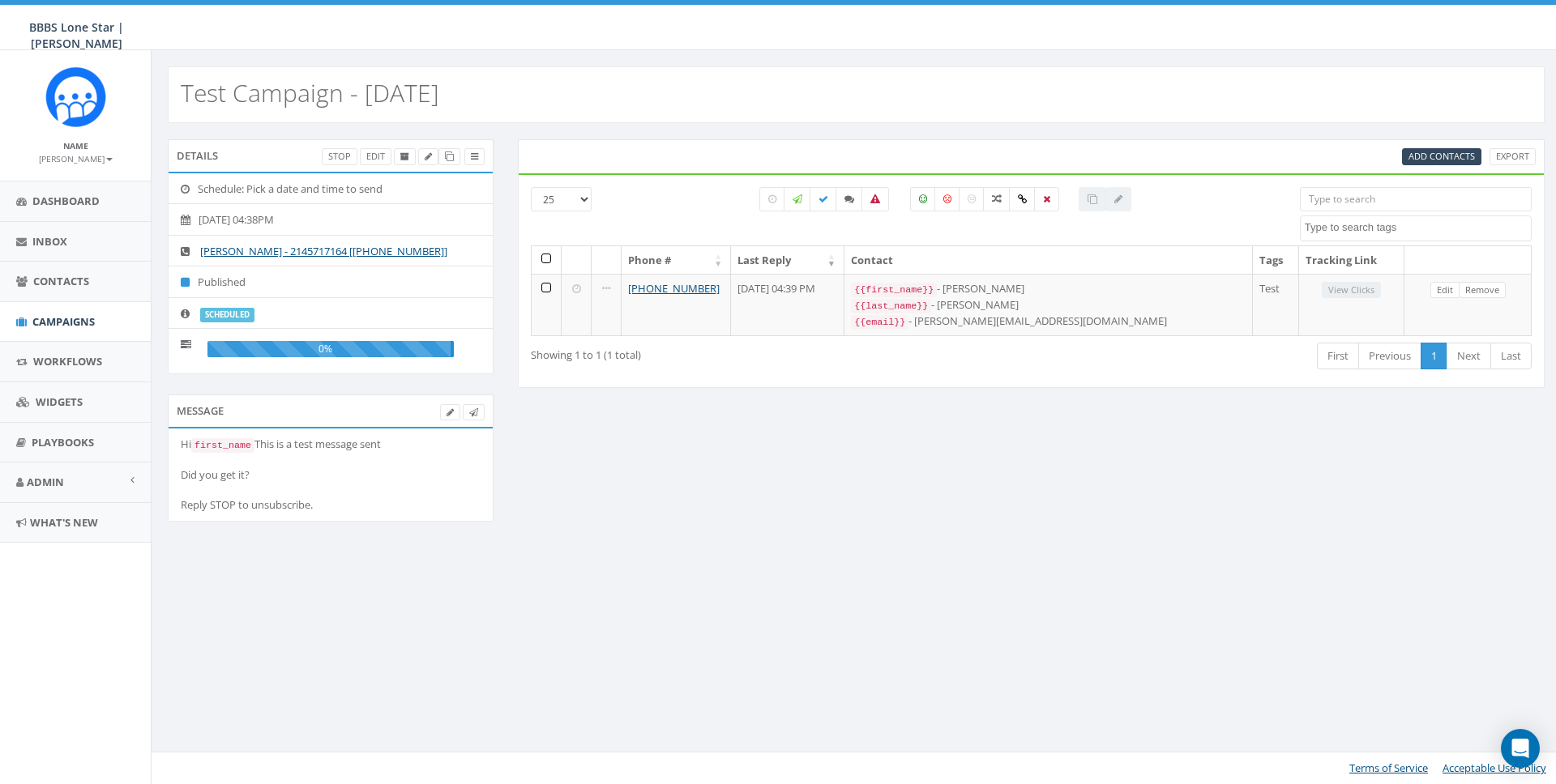
click at [743, 483] on div "Details Stop Edit Schedule: Pick a date and time to send 2025-08-29, 04:38PM Ni…" at bounding box center [856, 341] width 1401 height 404
click at [367, 153] on link "Edit" at bounding box center [375, 156] width 32 height 17
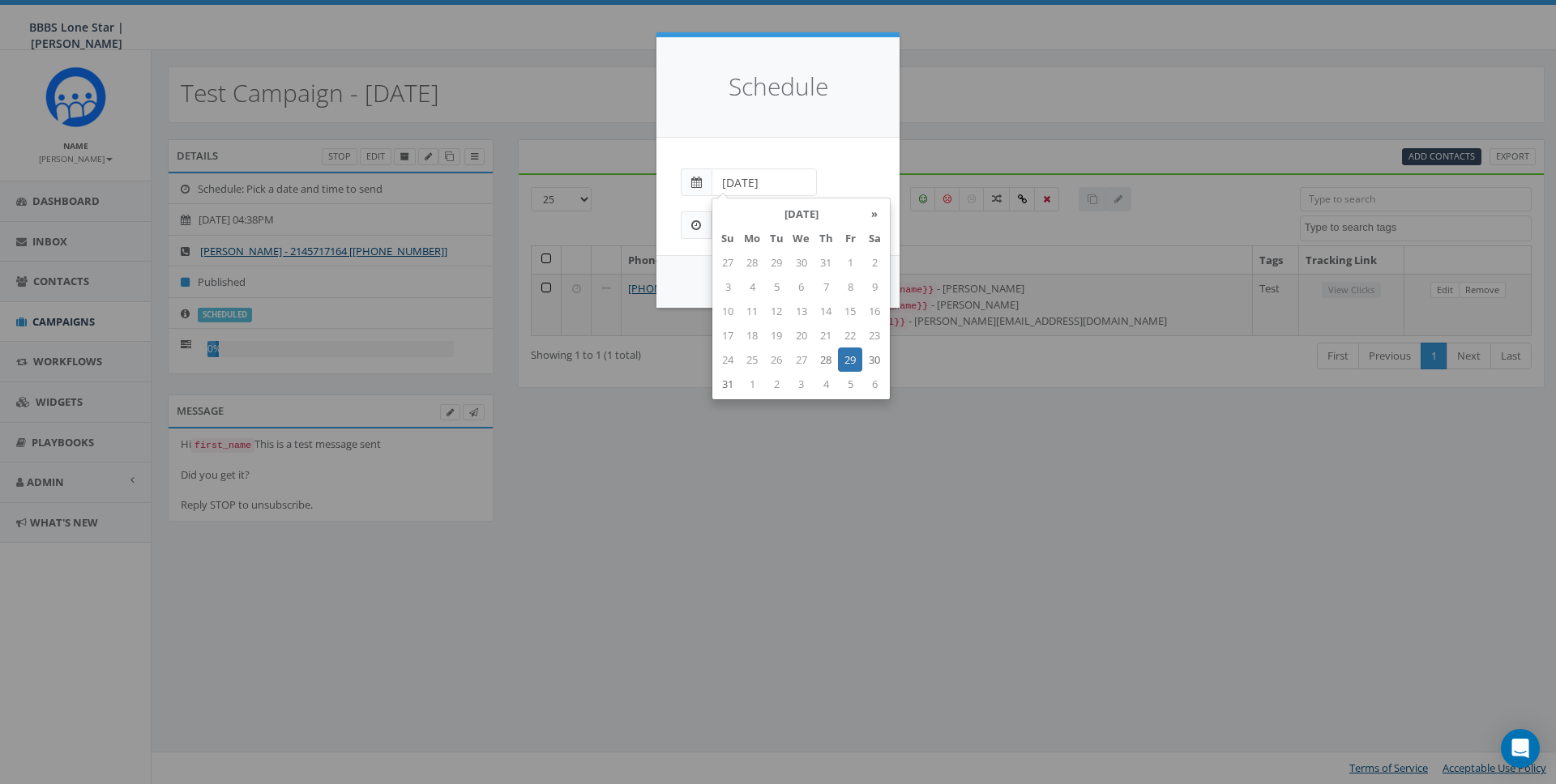
click at [745, 176] on input "2025-08-29" at bounding box center [764, 182] width 105 height 28
click at [824, 354] on td "28" at bounding box center [826, 359] width 25 height 25
type input "2025-08-28"
click at [778, 116] on div "Schedule" at bounding box center [778, 88] width 243 height 100
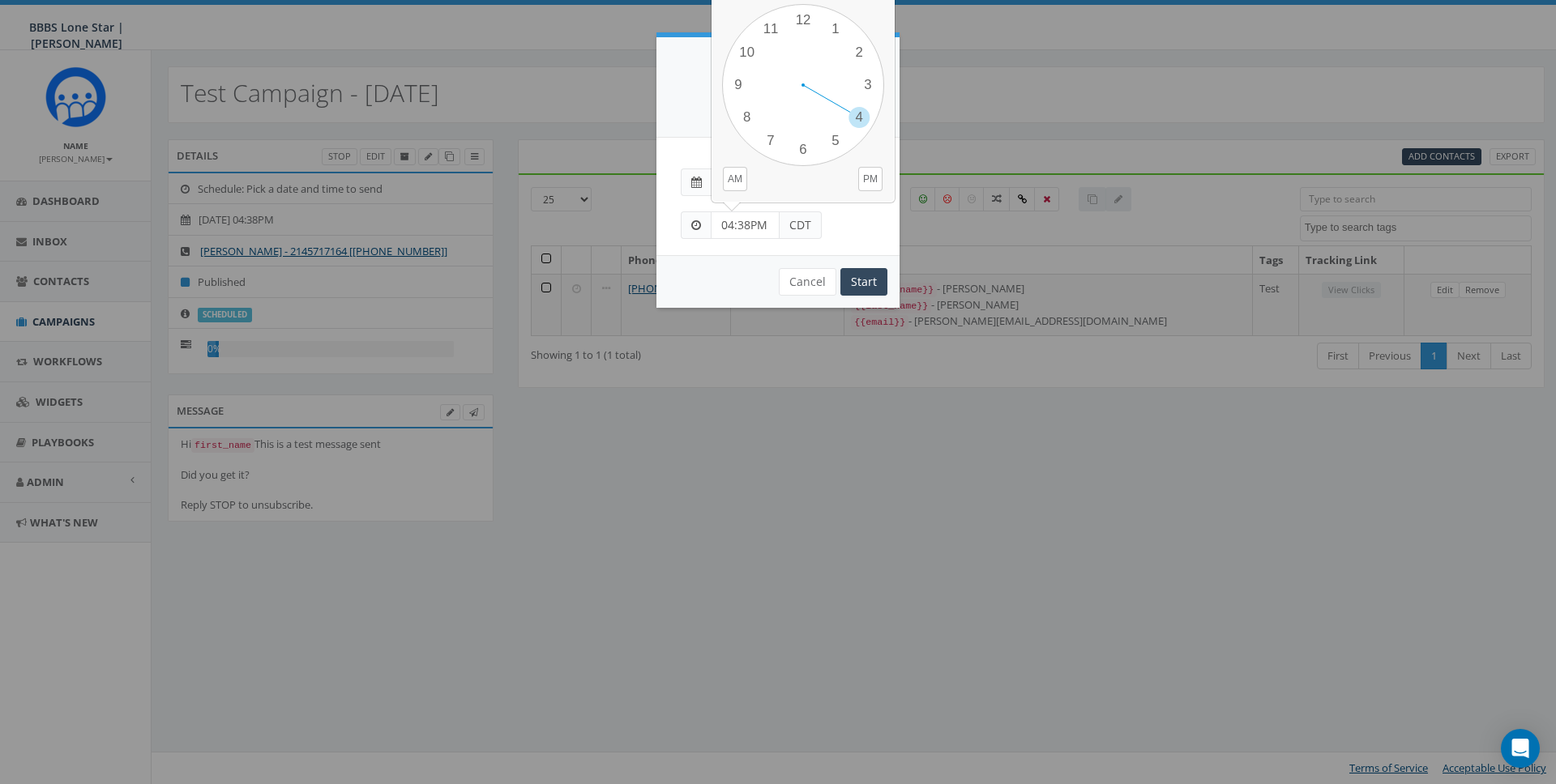
click at [724, 225] on input "04:38PM" at bounding box center [745, 226] width 69 height 28
click at [855, 52] on div "1 2 3 4 5 6 7 8 9 10 11 12 00 05 10 15 20 25 30 35 40 45 50 55" at bounding box center [803, 85] width 162 height 162
click at [743, 226] on input "04:38PM" at bounding box center [745, 226] width 69 height 28
click at [738, 77] on div "1 2 3 4 5 6 7 8 9 10 11 12 00 05 10 15 20 25 30 35 40 45 50 55" at bounding box center [803, 85] width 162 height 162
click at [737, 287] on div "Cancel Start" at bounding box center [778, 281] width 243 height 52
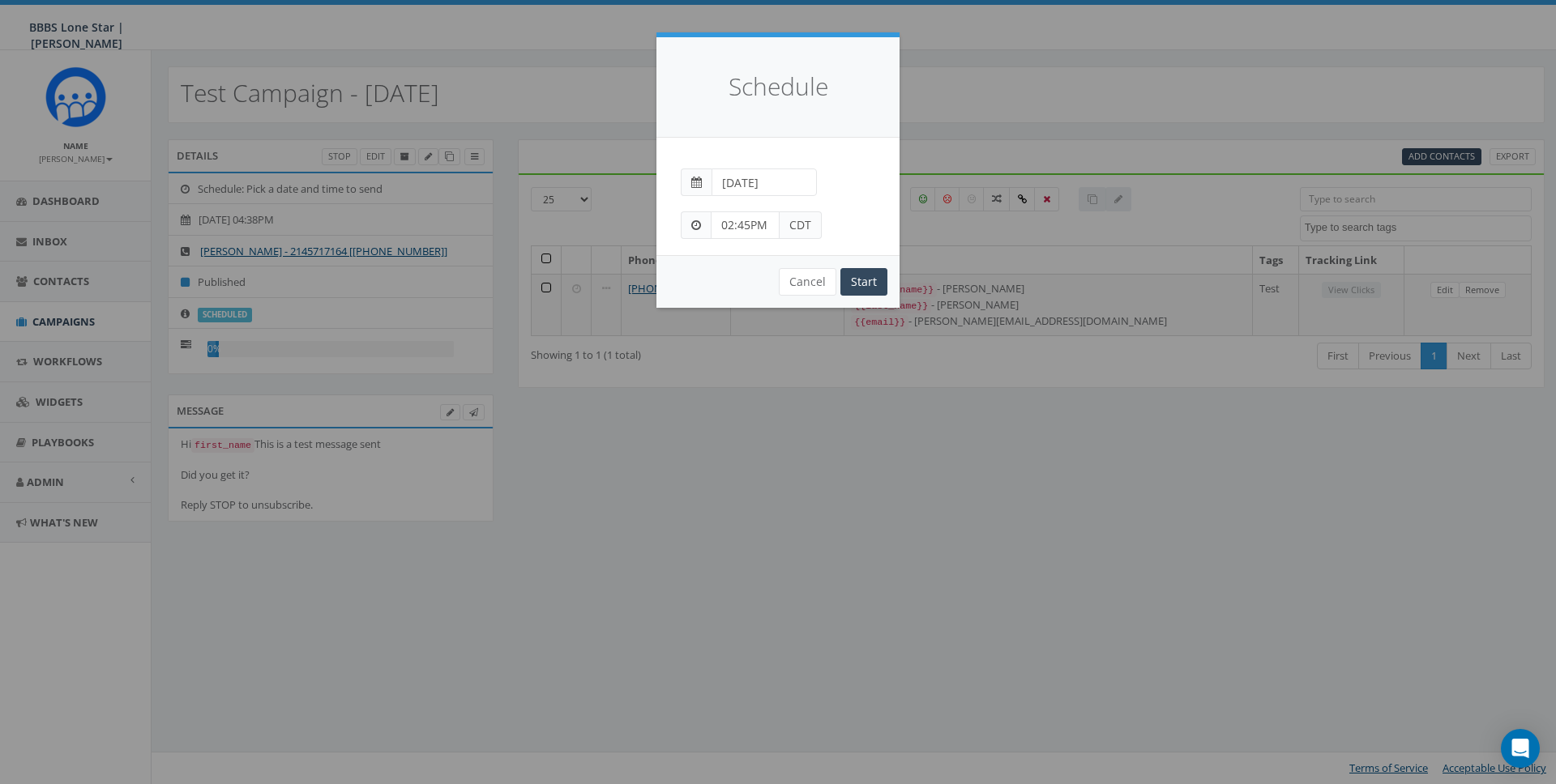
click at [728, 224] on input "02:45PM" at bounding box center [745, 226] width 69 height 28
click at [850, 116] on div "1 2 3 4 5 6 7 8 9 10 11 12 00 05 10 15 20 25 30 35 40 45 50 55" at bounding box center [803, 85] width 162 height 162
click at [719, 281] on div "Cancel Start" at bounding box center [778, 281] width 243 height 52
click at [746, 224] on input "02:45PM" at bounding box center [745, 226] width 69 height 28
click at [746, 221] on input "02:45PM" at bounding box center [745, 226] width 69 height 28
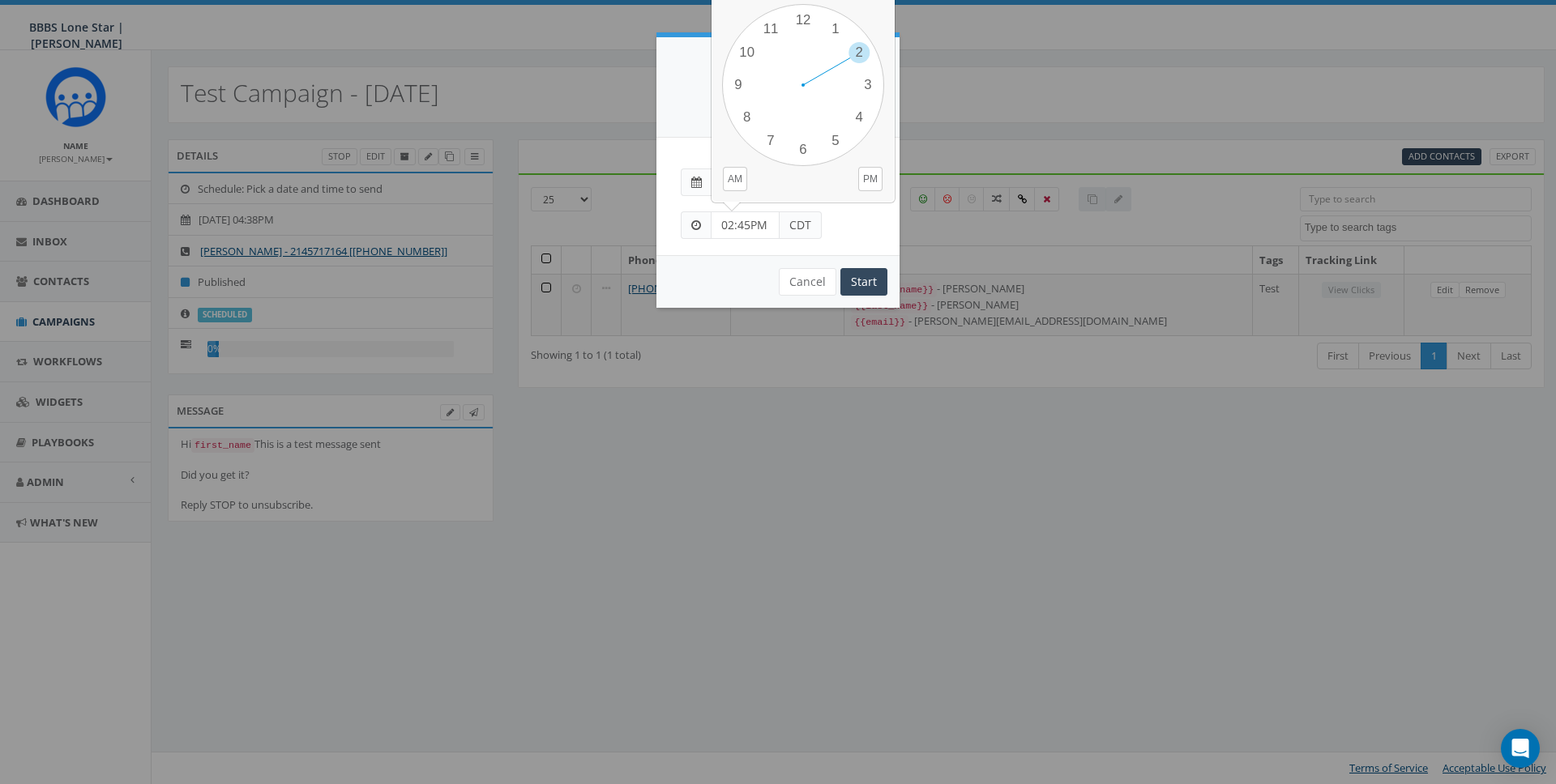
click at [732, 226] on input "02:45PM" at bounding box center [745, 226] width 69 height 28
click at [746, 224] on input "02:45PM" at bounding box center [745, 226] width 69 height 28
click at [861, 52] on div "1 2 3 4 5 6 7 8 9 10 11 12 00 05 10 15 20 25 30 35 40 45 50 55" at bounding box center [803, 85] width 162 height 162
click at [736, 87] on div "1 2 3 4 5 6 7 8 9 10 11 12 00 05 10 15 20 25 30 35 40 45 50 55" at bounding box center [803, 85] width 162 height 162
click at [731, 220] on input "02:45PM" at bounding box center [745, 226] width 69 height 28
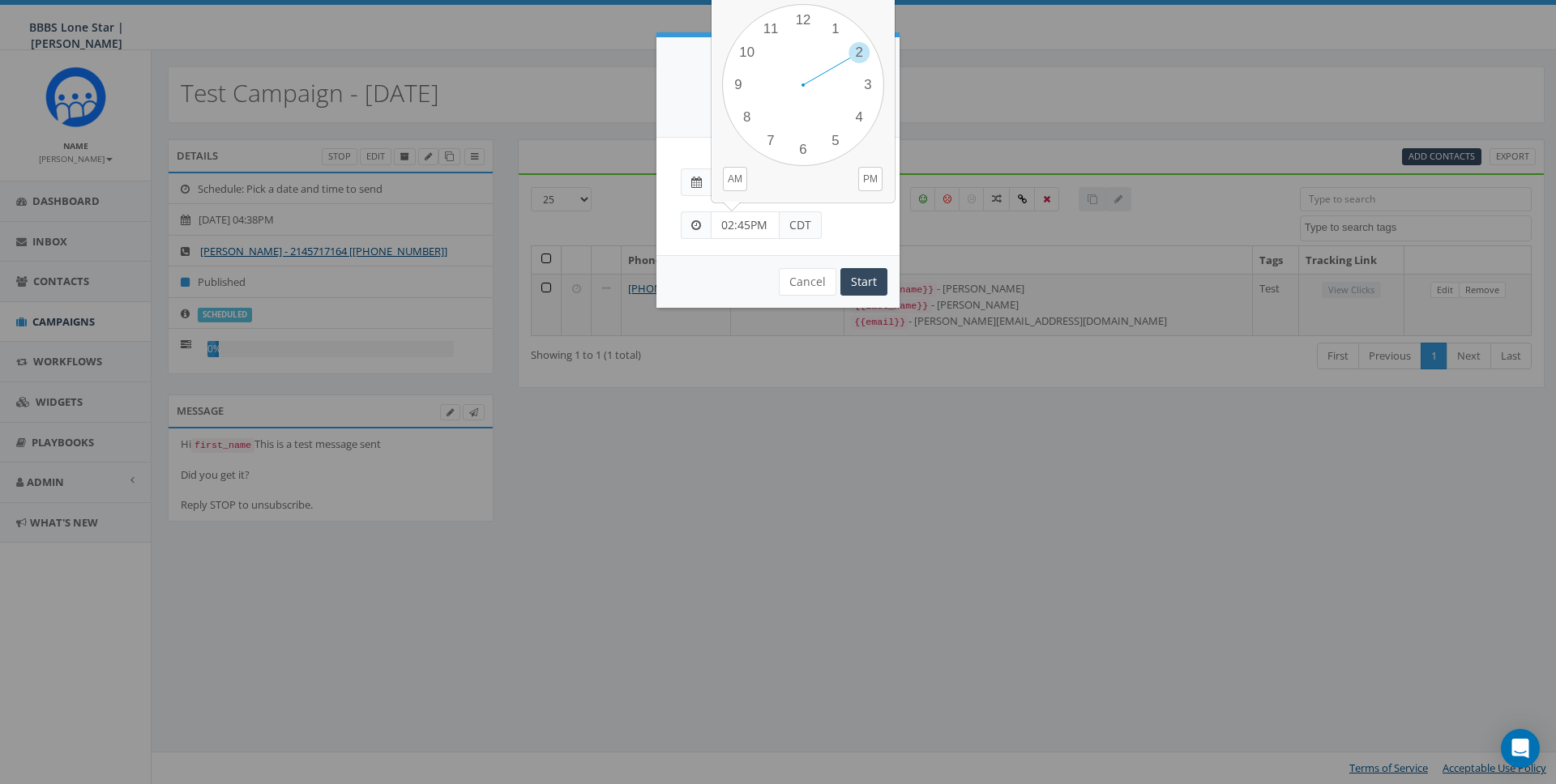
click at [844, 116] on div "1 2 3 4 5 6 7 8 9 10 11 12" at bounding box center [803, 85] width 162 height 162
click at [850, 115] on div "1 2 3 4 5 6 7 8 9 10 11 12 00 05 10 15 20 25 30 35 40 45 50 55" at bounding box center [803, 85] width 162 height 162
click at [739, 81] on div "1 2 3 4 5 6 7 8 9 10 11 12 00 05 10 15 20 25 30 35 40 45 50 55" at bounding box center [803, 85] width 162 height 162
type input "04:45PM"
click at [722, 276] on div "Cancel Start" at bounding box center [778, 281] width 243 height 52
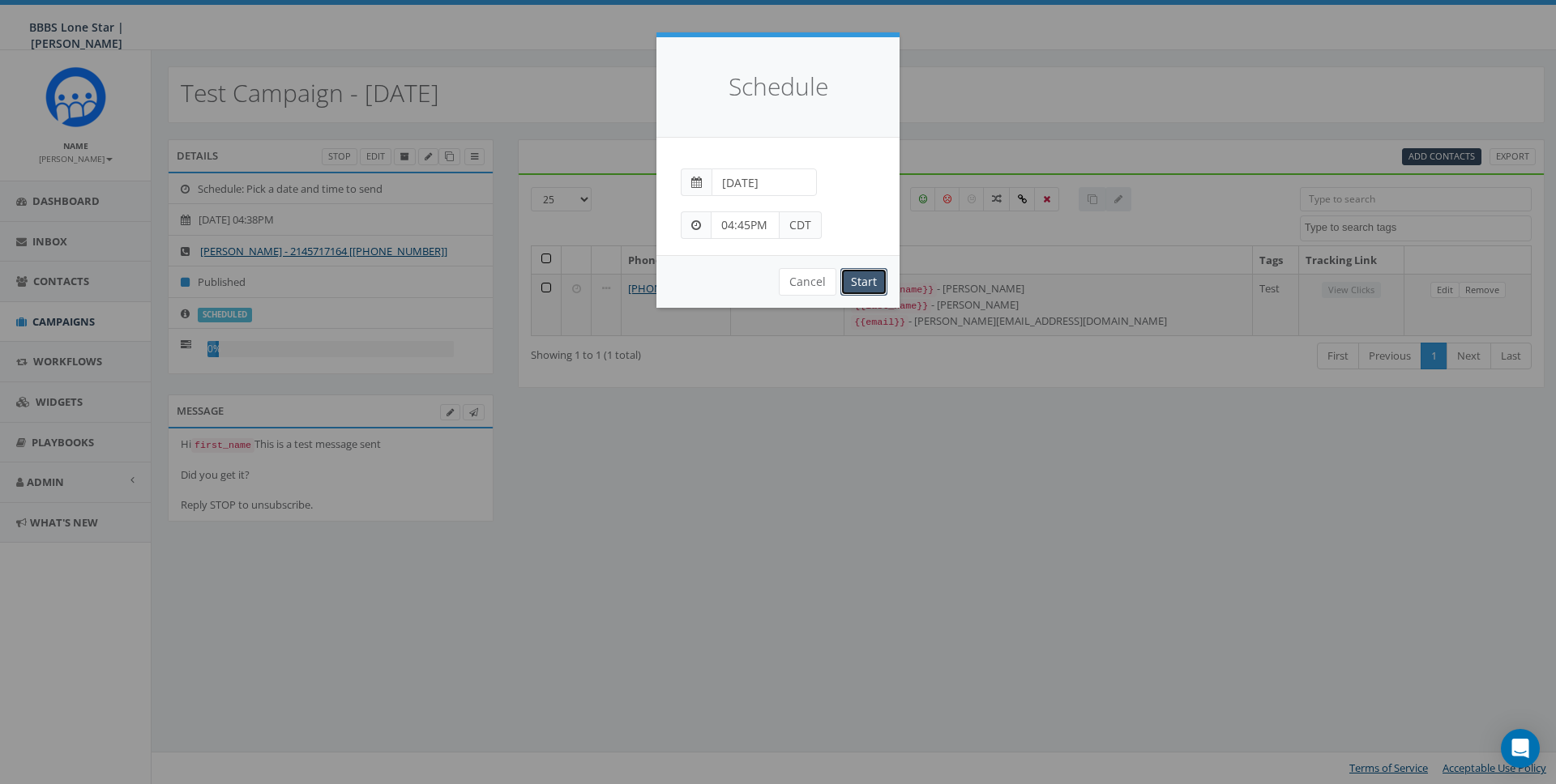
click at [864, 276] on input "Start" at bounding box center [864, 282] width 47 height 28
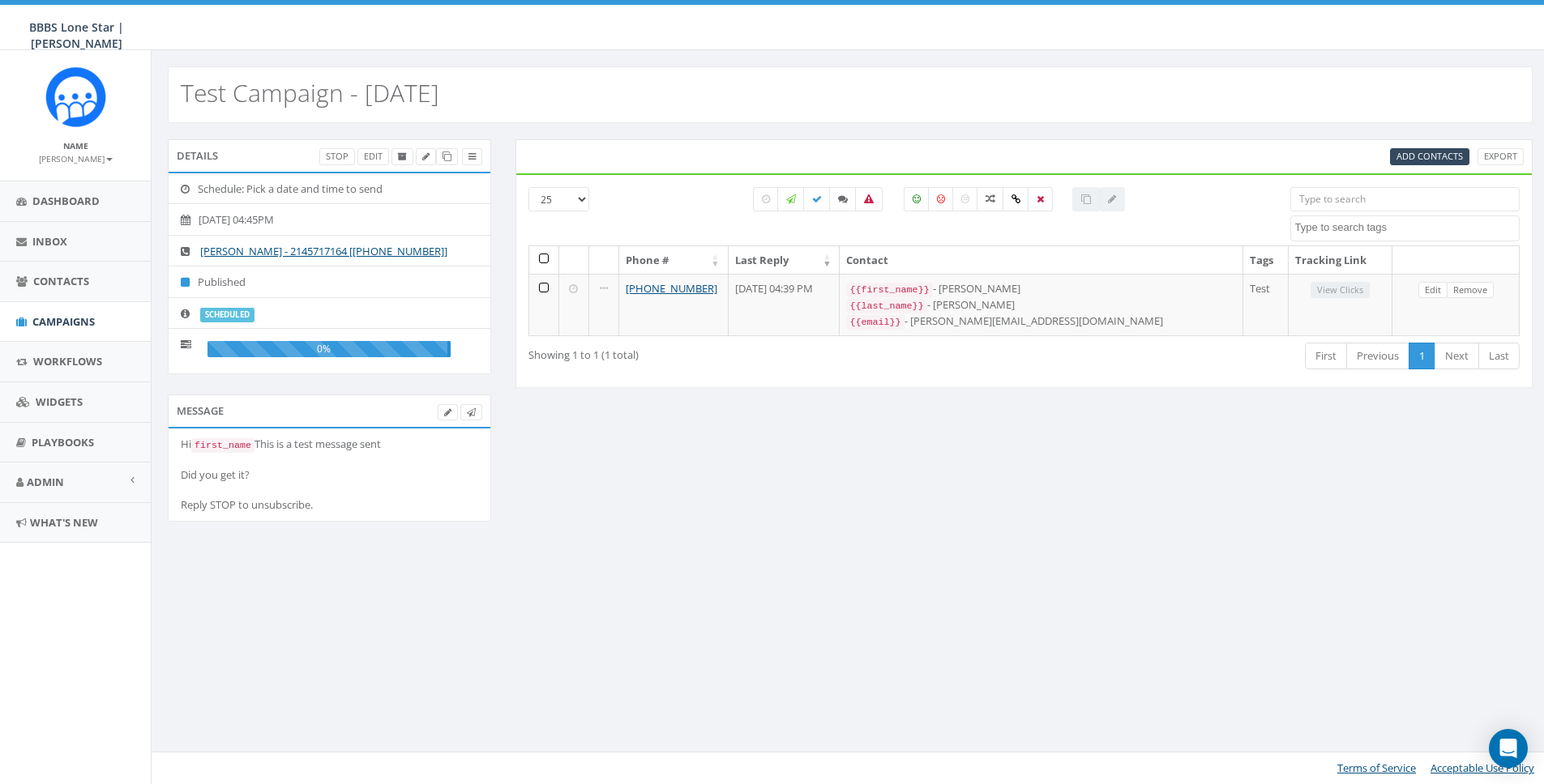
select select
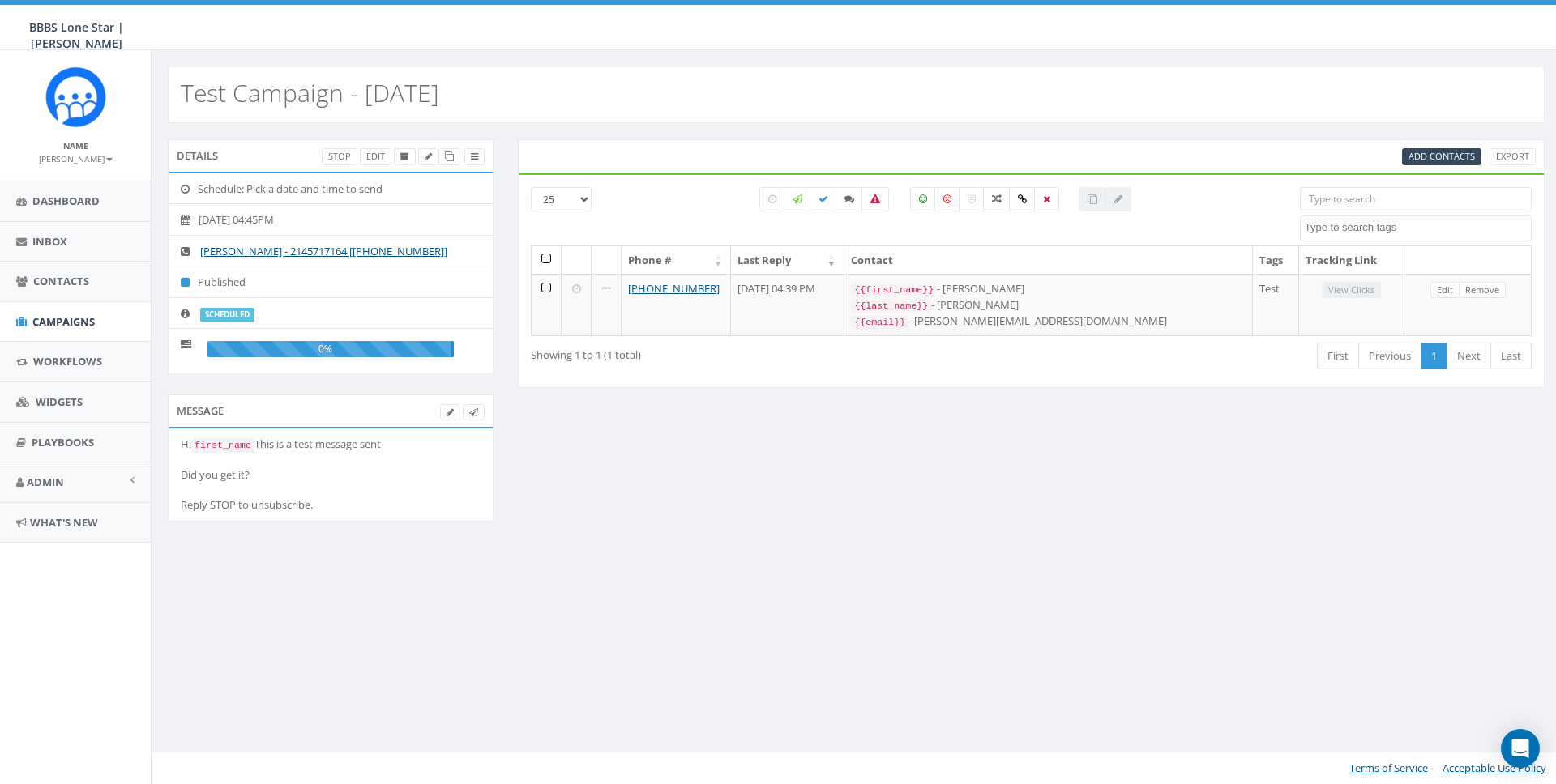
click at [996, 528] on div "Details Stop Edit Schedule: Pick a date and time to send [DATE] 04:45PM [PERSON…" at bounding box center [856, 341] width 1401 height 404
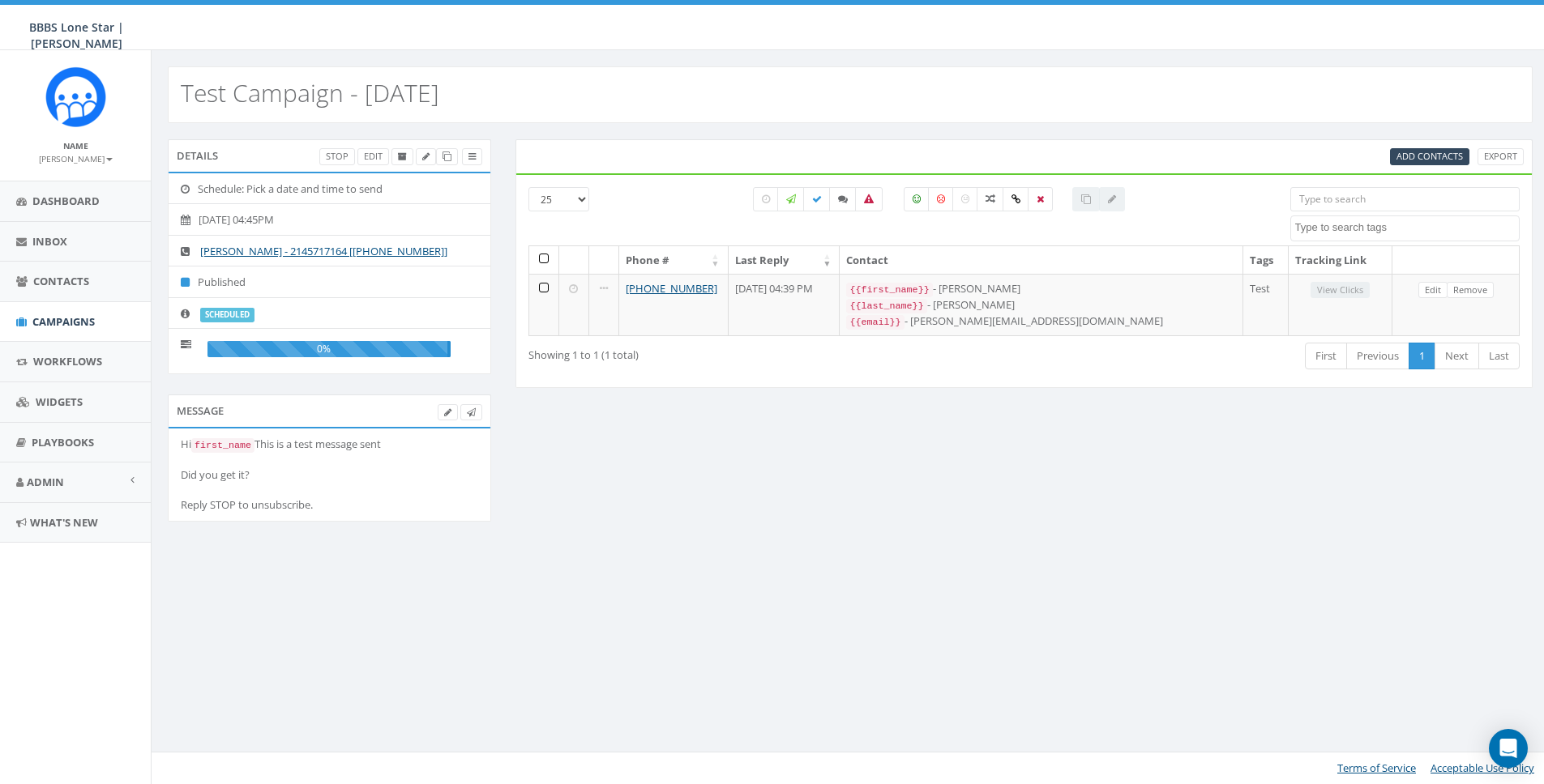
select select
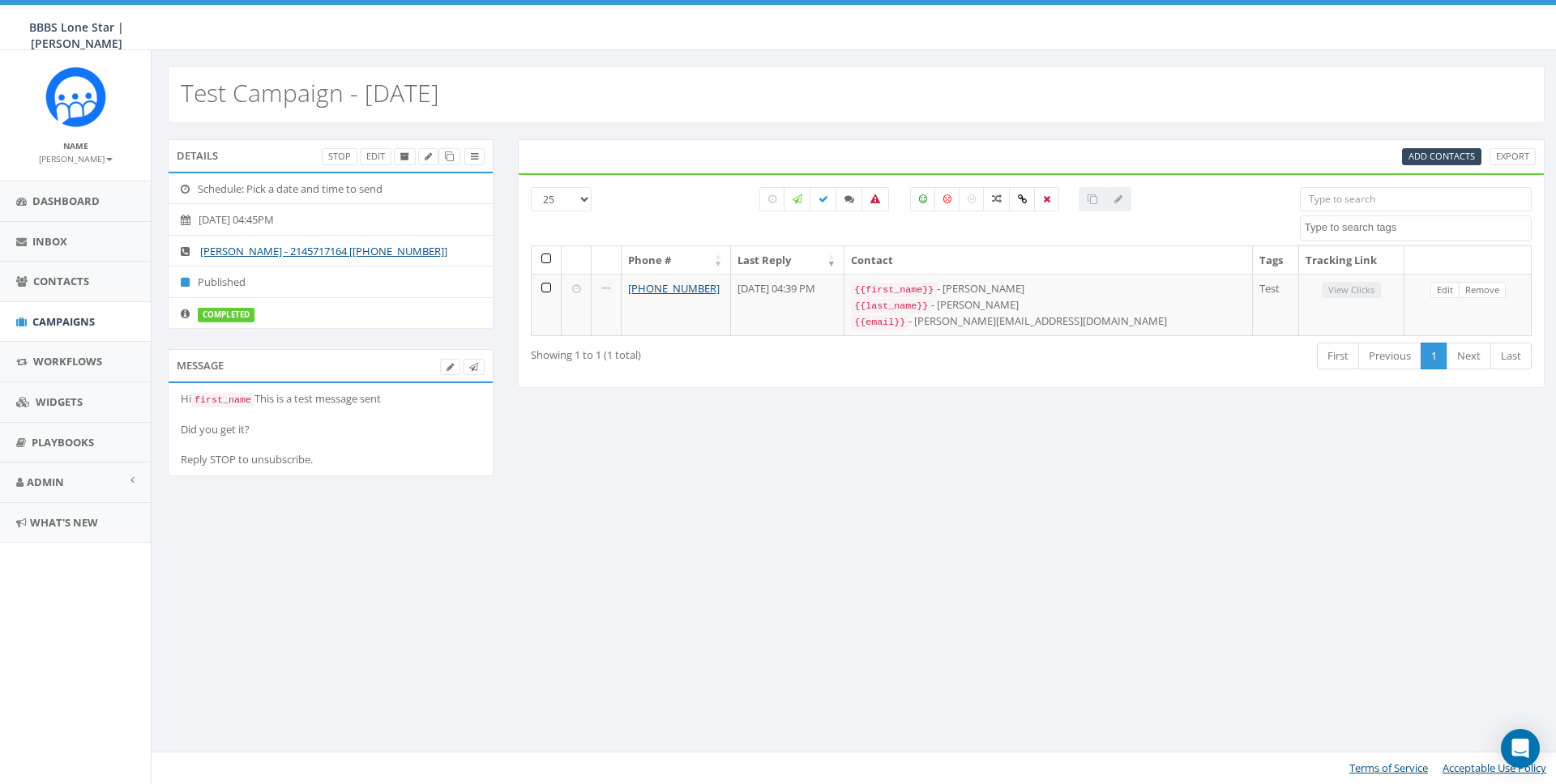
click at [861, 497] on div "Details Stop Edit Schedule: Pick a date and time to send [DATE] 04:45PM [PERSON…" at bounding box center [856, 317] width 1401 height 358
click at [80, 160] on small "[PERSON_NAME]" at bounding box center [75, 159] width 74 height 12
click at [51, 204] on link "Sign Out" at bounding box center [81, 204] width 128 height 21
